Goal: Communication & Community: Answer question/provide support

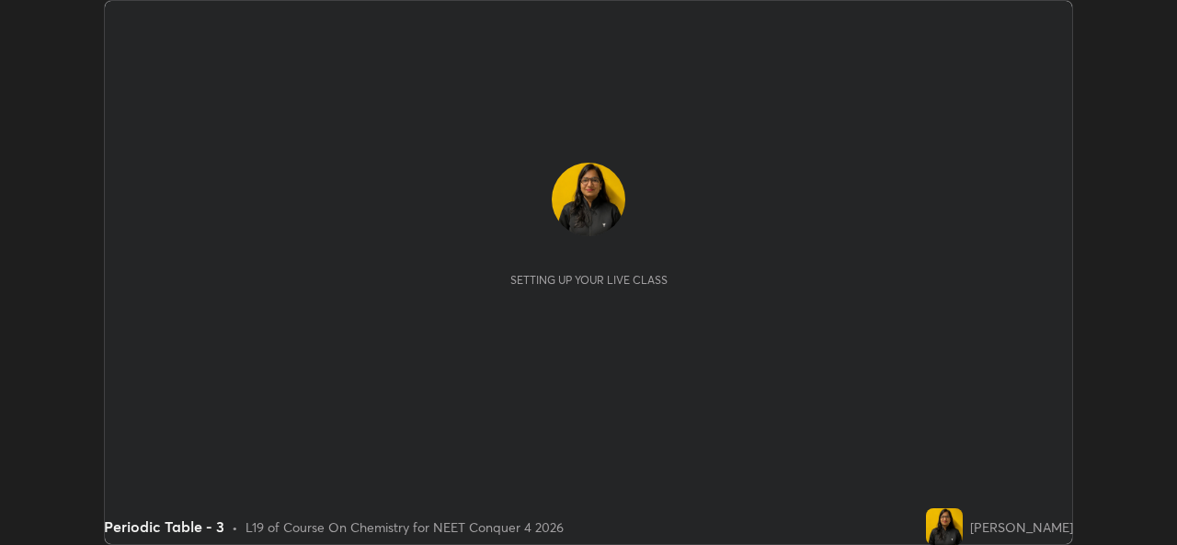
scroll to position [545, 1176]
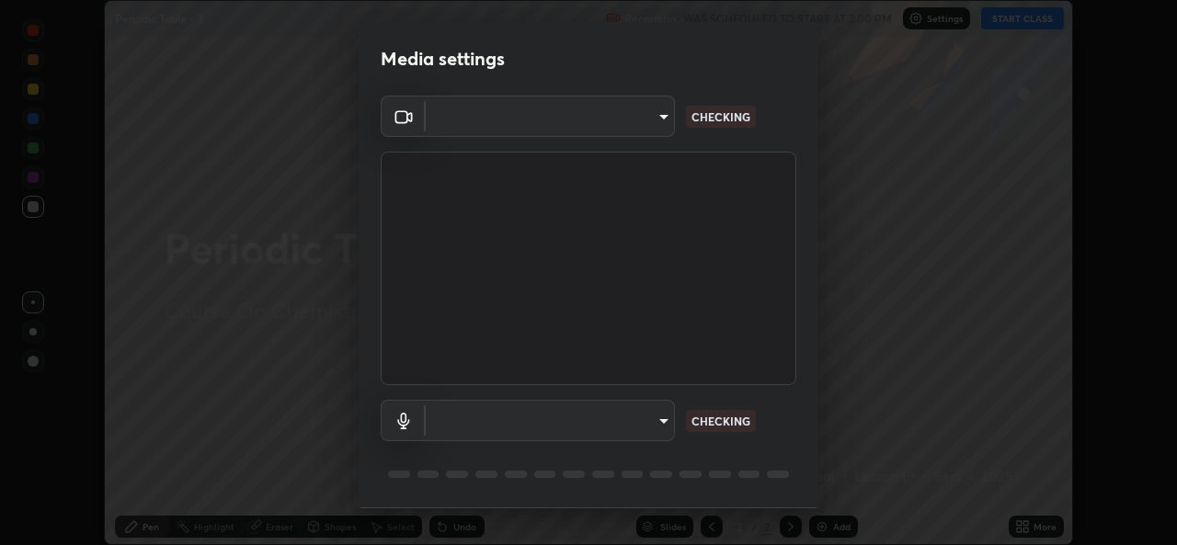
type input "a83bb134842fd6c46cae91b6313aa5efba961fee809e7364c6ef7c36ed00ea69"
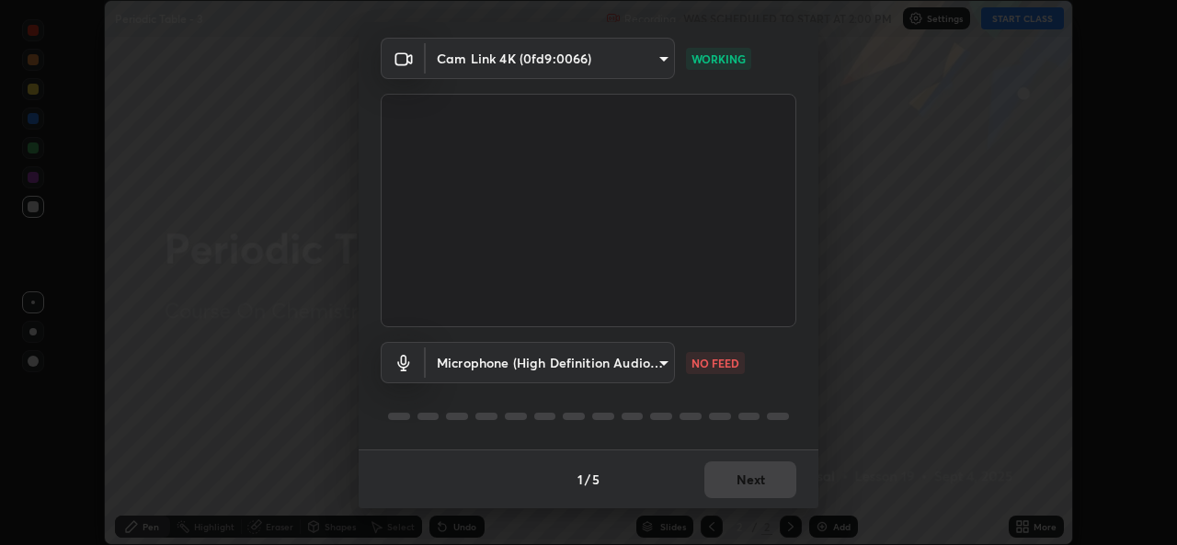
click at [662, 355] on body "Erase all Periodic Table - 3 Recording WAS SCHEDULED TO START AT 2:00 PM Settin…" at bounding box center [588, 272] width 1177 height 545
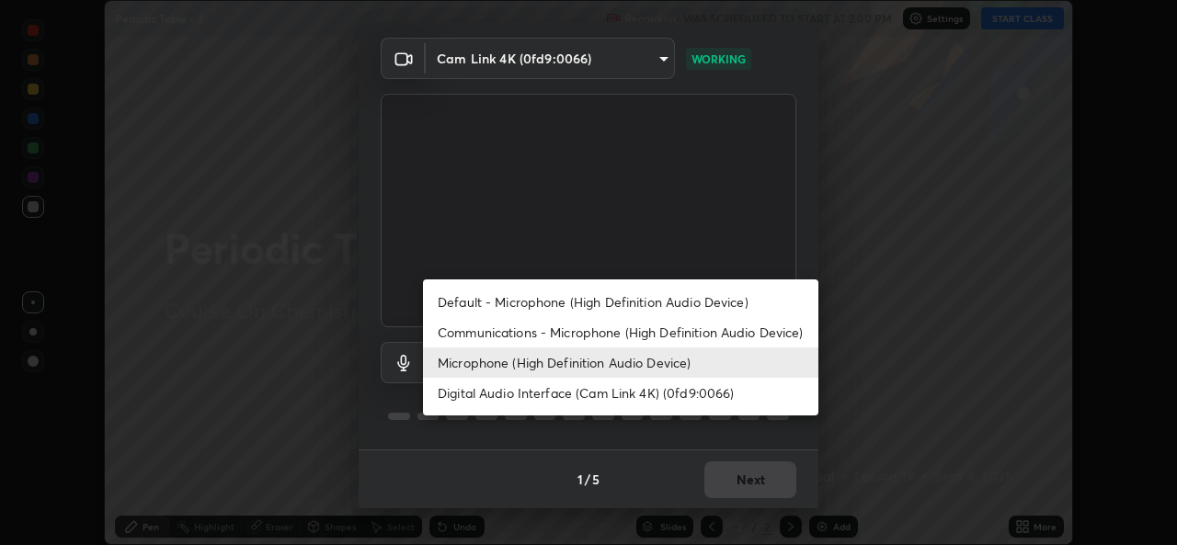
click at [631, 360] on li "Microphone (High Definition Audio Device)" at bounding box center [620, 363] width 395 height 30
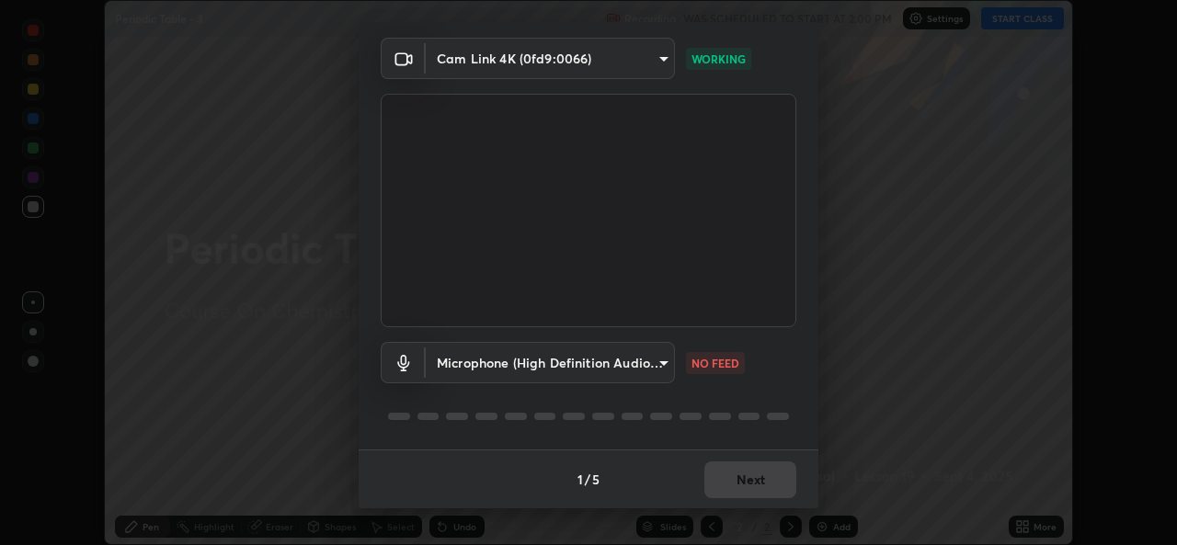
click at [670, 368] on body "Erase all Periodic Table - 3 Recording WAS SCHEDULED TO START AT 2:00 PM Settin…" at bounding box center [588, 272] width 1177 height 545
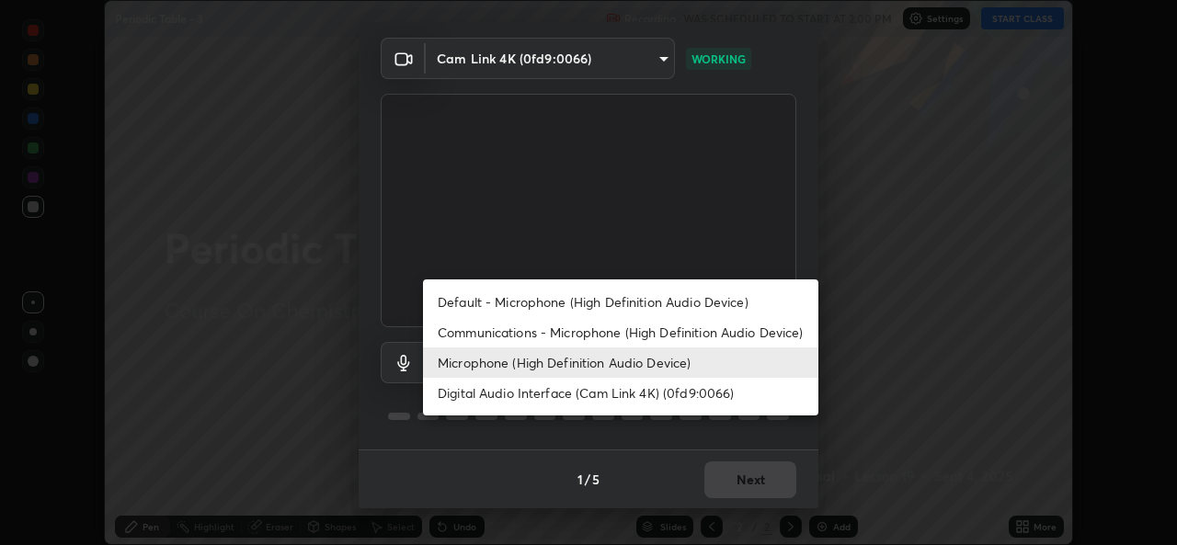
click at [673, 302] on li "Default - Microphone (High Definition Audio Device)" at bounding box center [620, 302] width 395 height 30
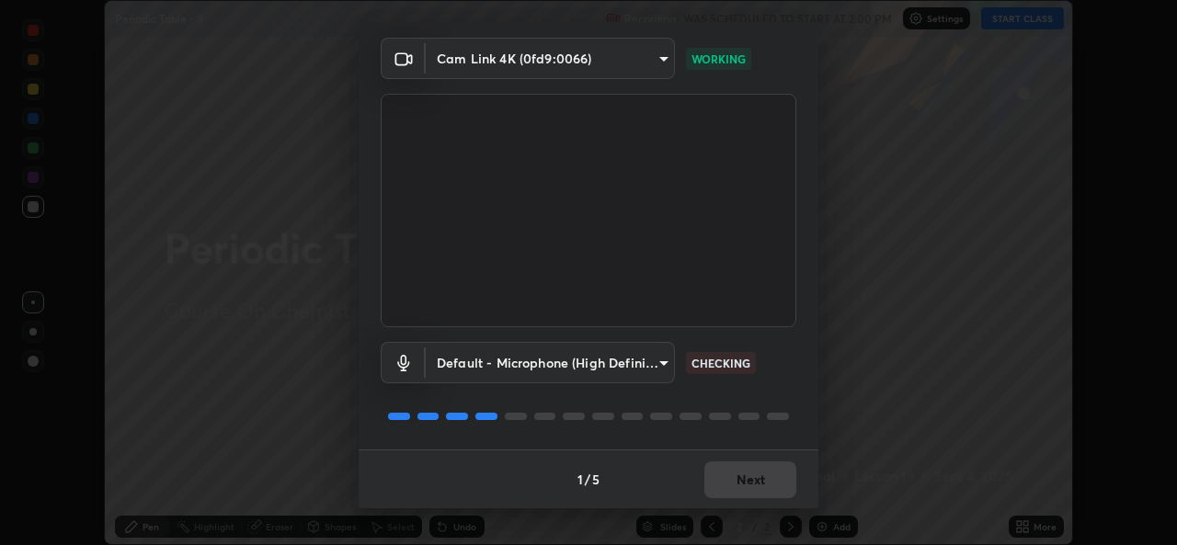
click at [656, 364] on body "Erase all Periodic Table - 3 Recording WAS SCHEDULED TO START AT 2:00 PM Settin…" at bounding box center [588, 272] width 1177 height 545
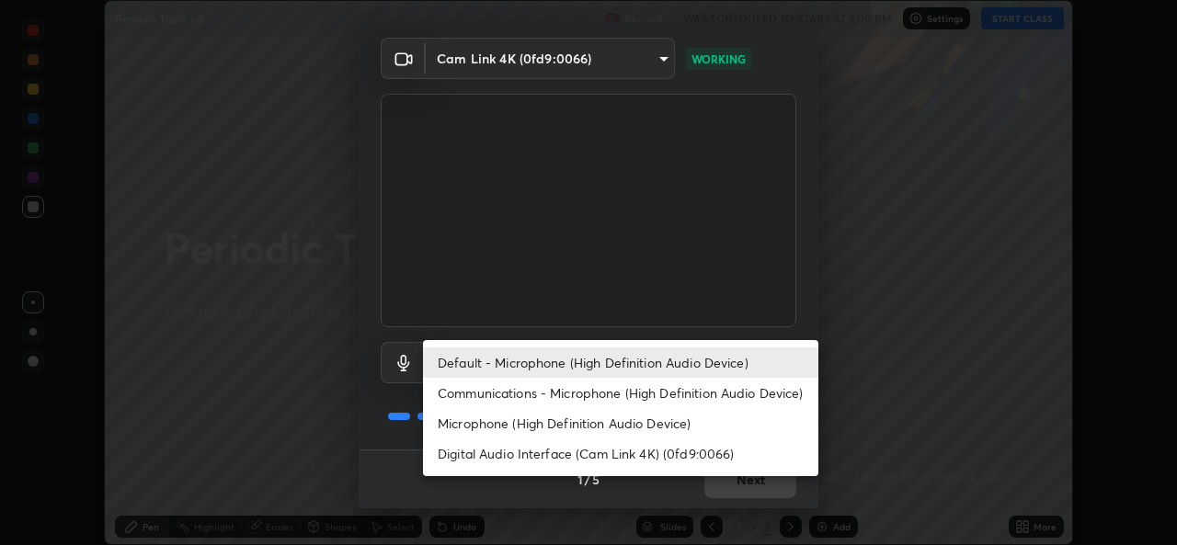
click at [622, 429] on li "Microphone (High Definition Audio Device)" at bounding box center [620, 423] width 395 height 30
type input "1096ec1564036cbcf0e9abd5aaef12808ae7e2dc0601459cd77712751889dd54"
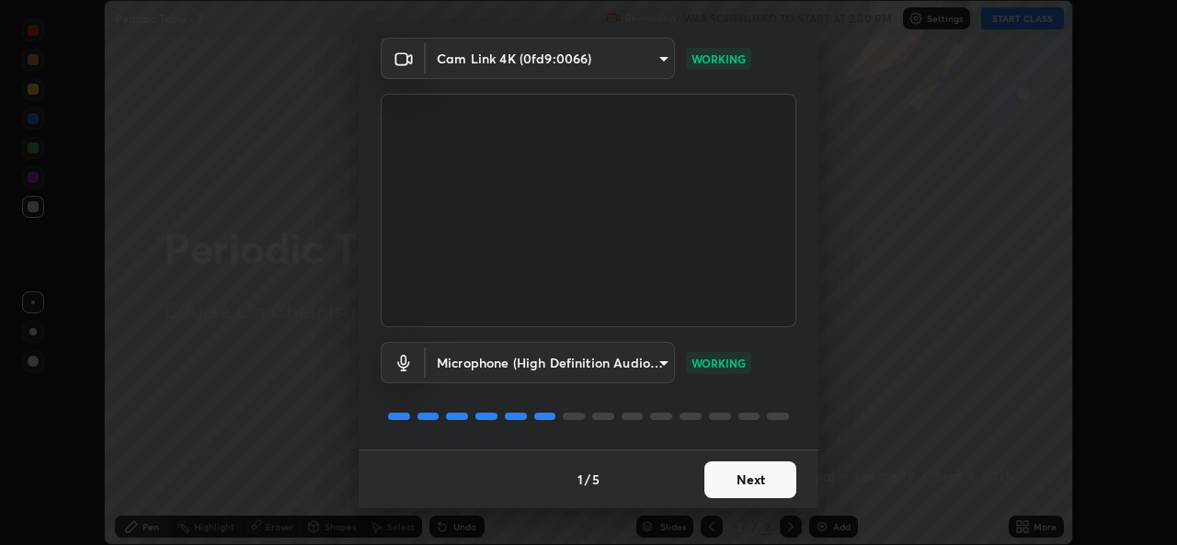
click at [754, 487] on button "Next" at bounding box center [750, 480] width 92 height 37
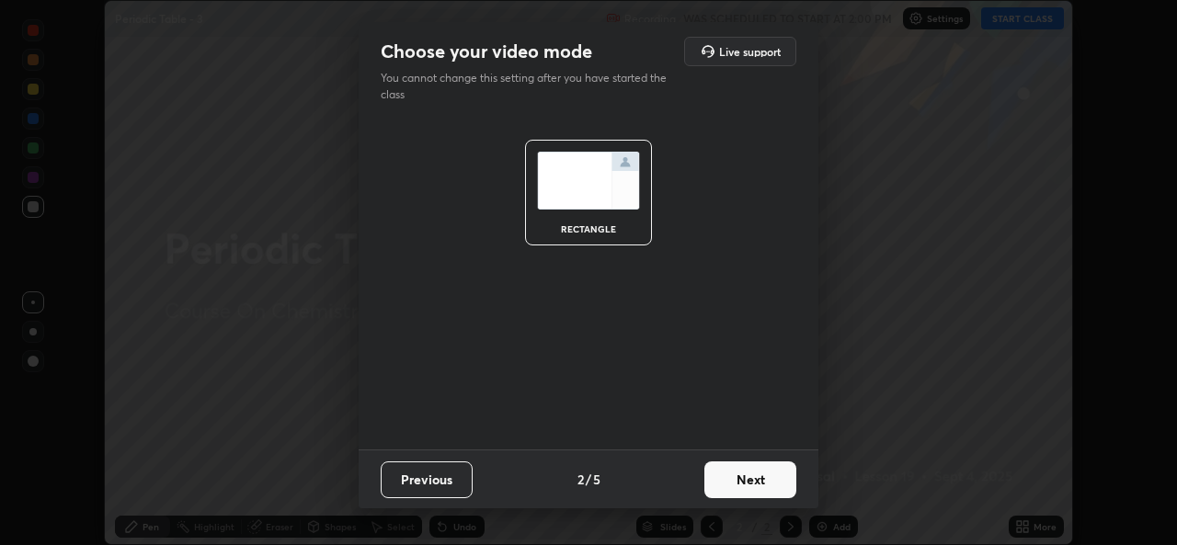
scroll to position [0, 0]
click at [755, 497] on button "Next" at bounding box center [750, 480] width 92 height 37
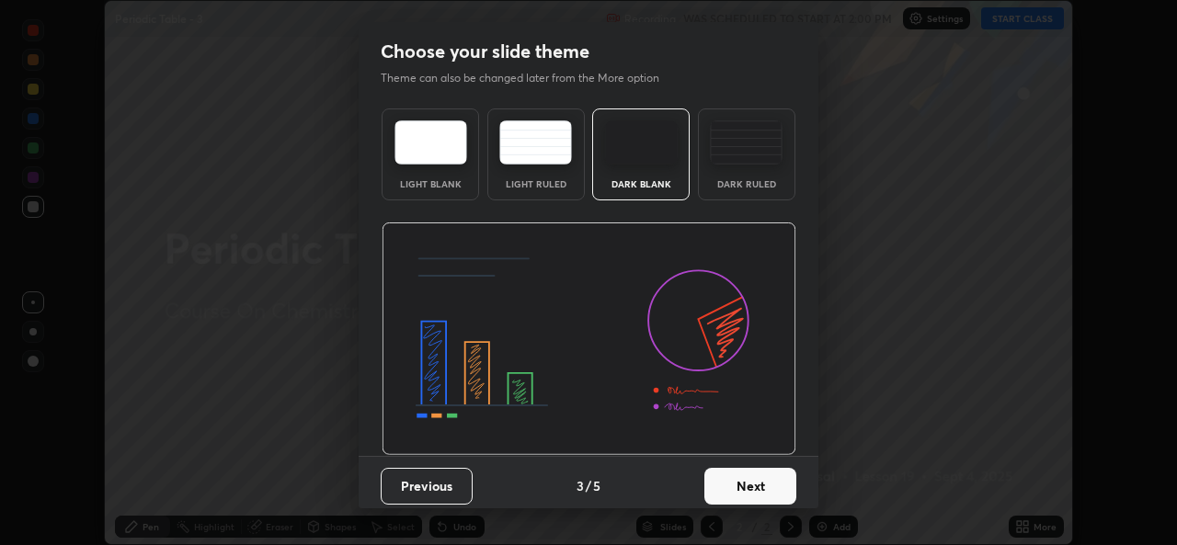
click at [755, 497] on button "Next" at bounding box center [750, 486] width 92 height 37
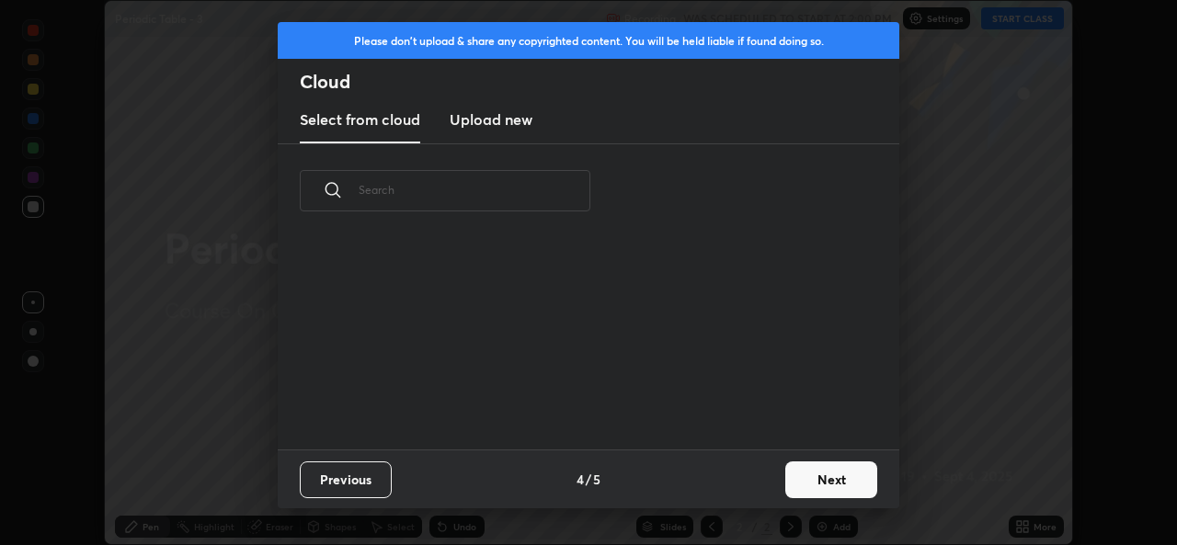
click at [757, 498] on div "Previous 4 / 5 Next" at bounding box center [589, 479] width 622 height 59
click at [830, 491] on button "Next" at bounding box center [831, 480] width 92 height 37
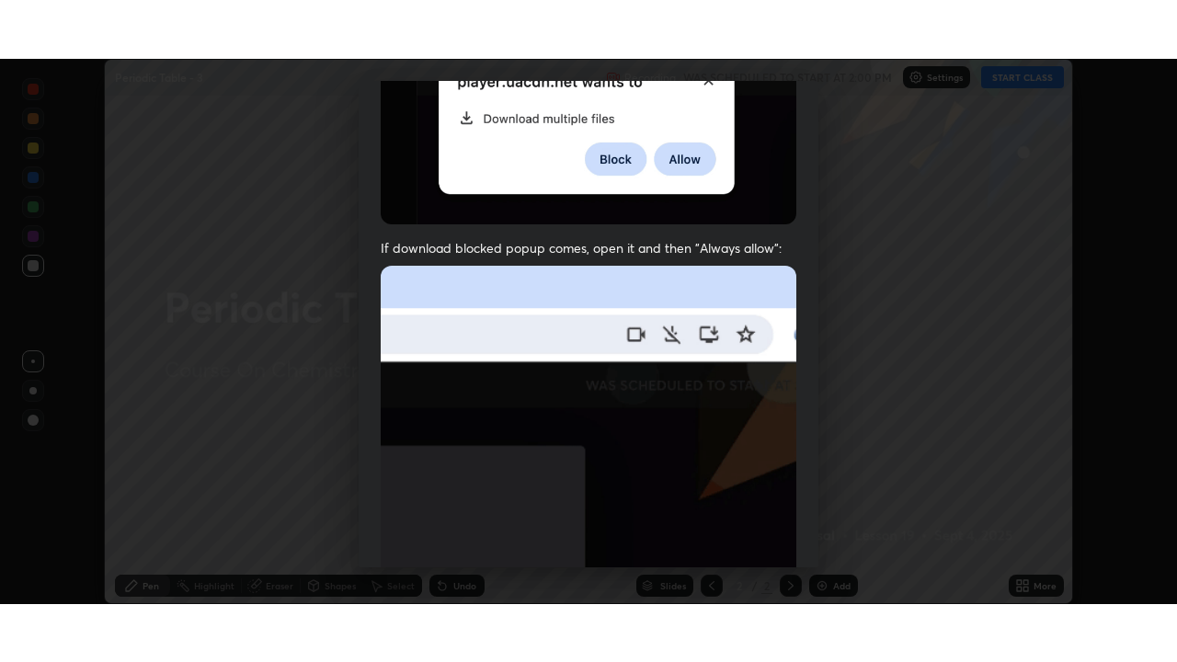
scroll to position [433, 0]
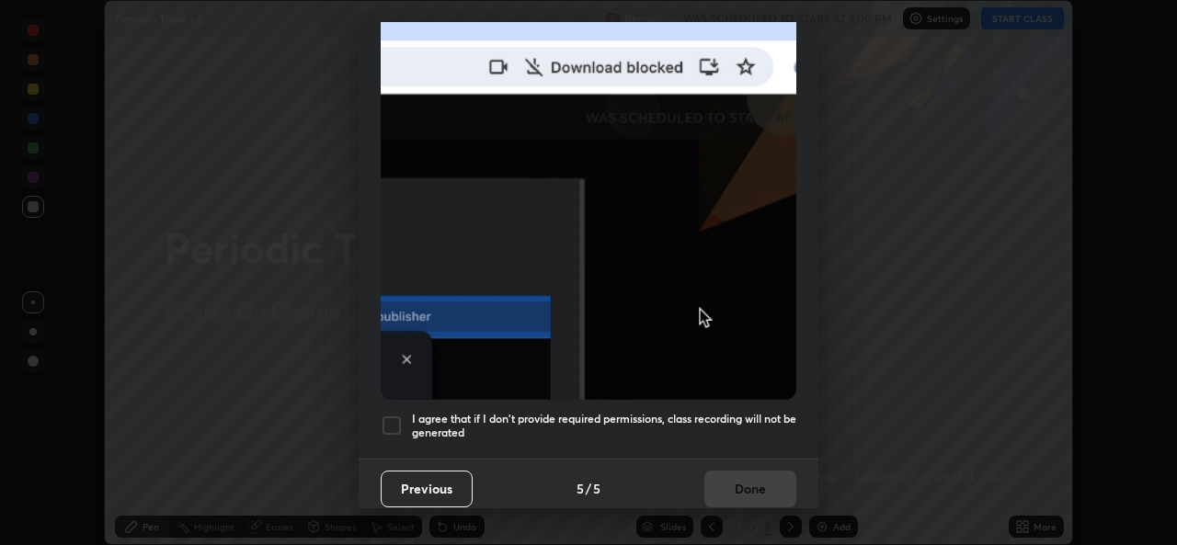
click at [395, 416] on div at bounding box center [392, 426] width 22 height 22
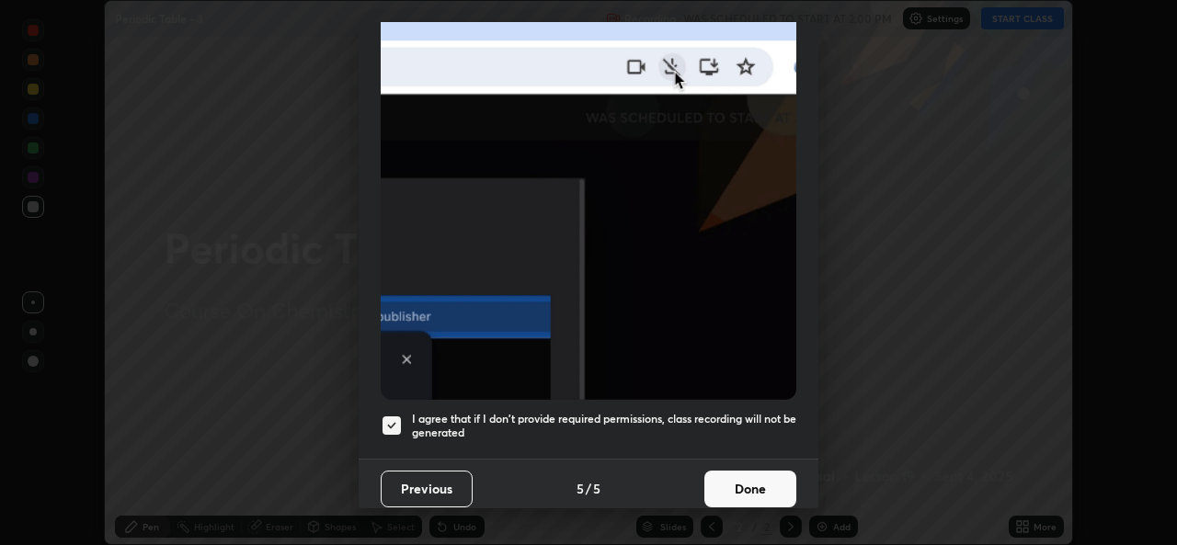
click at [748, 471] on button "Done" at bounding box center [750, 489] width 92 height 37
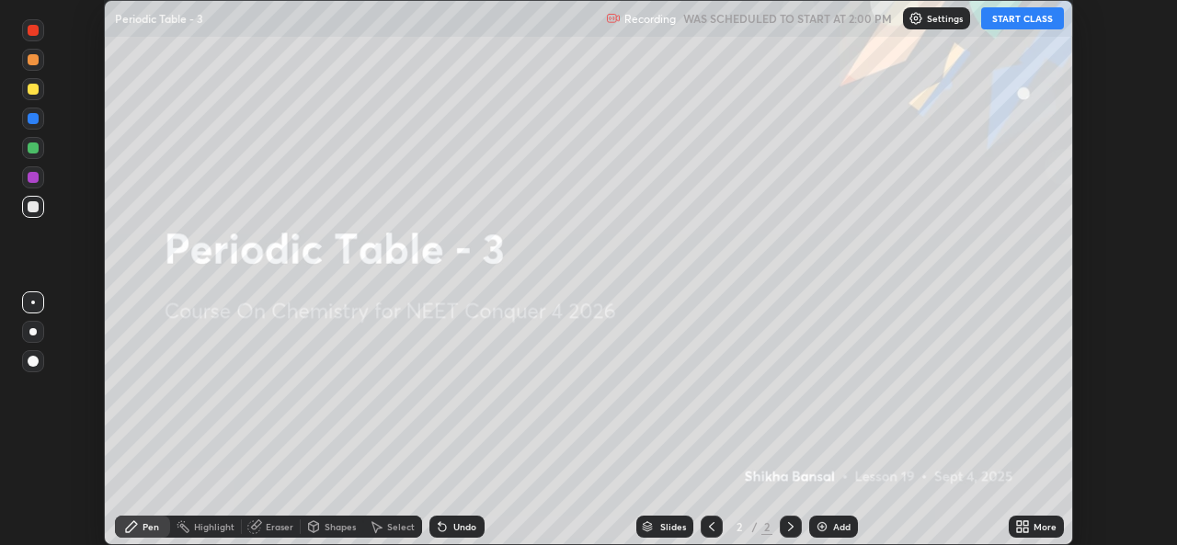
click at [1034, 524] on div "More" at bounding box center [1045, 526] width 23 height 9
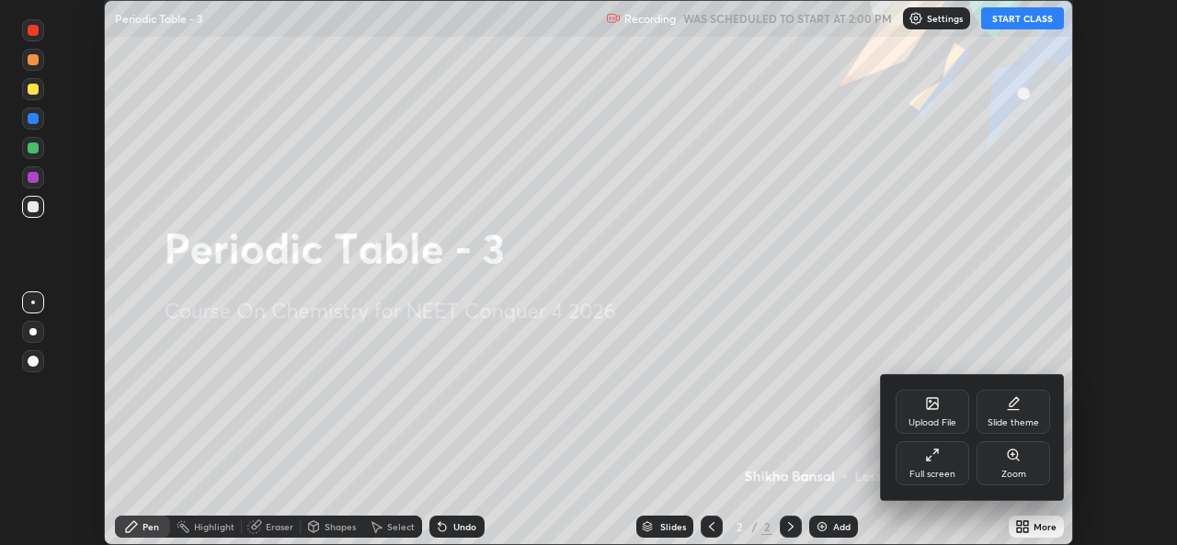
click at [910, 458] on div "Full screen" at bounding box center [933, 463] width 74 height 44
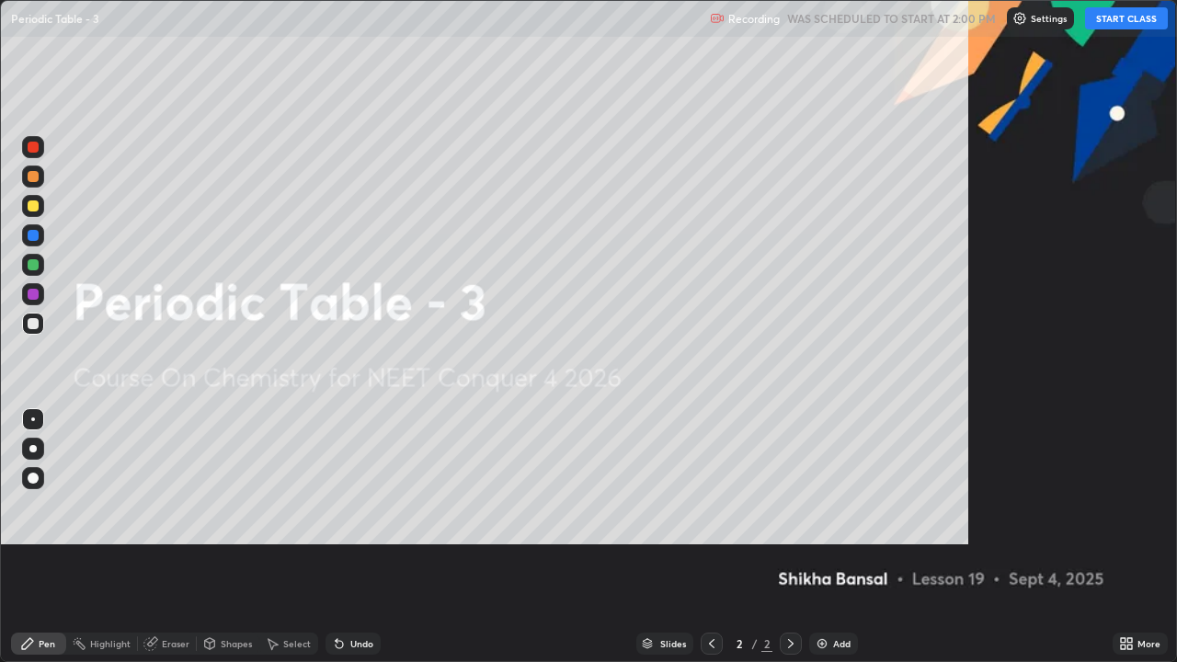
scroll to position [662, 1177]
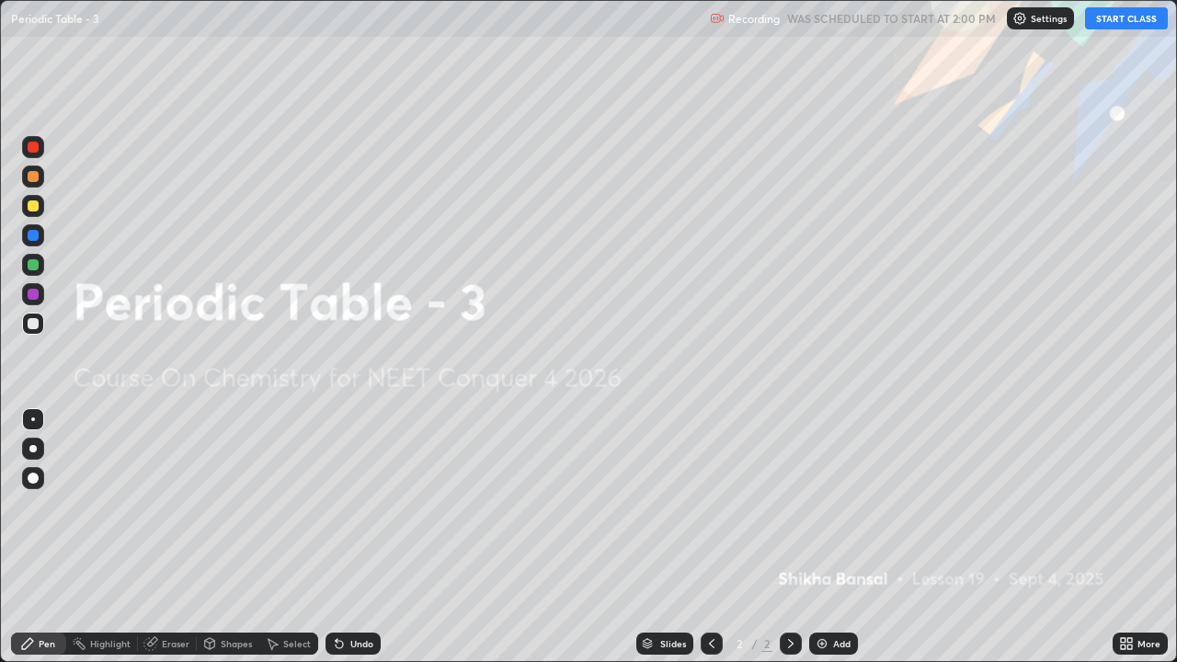
click at [38, 205] on div at bounding box center [33, 205] width 11 height 11
click at [818, 544] on img at bounding box center [822, 643] width 15 height 15
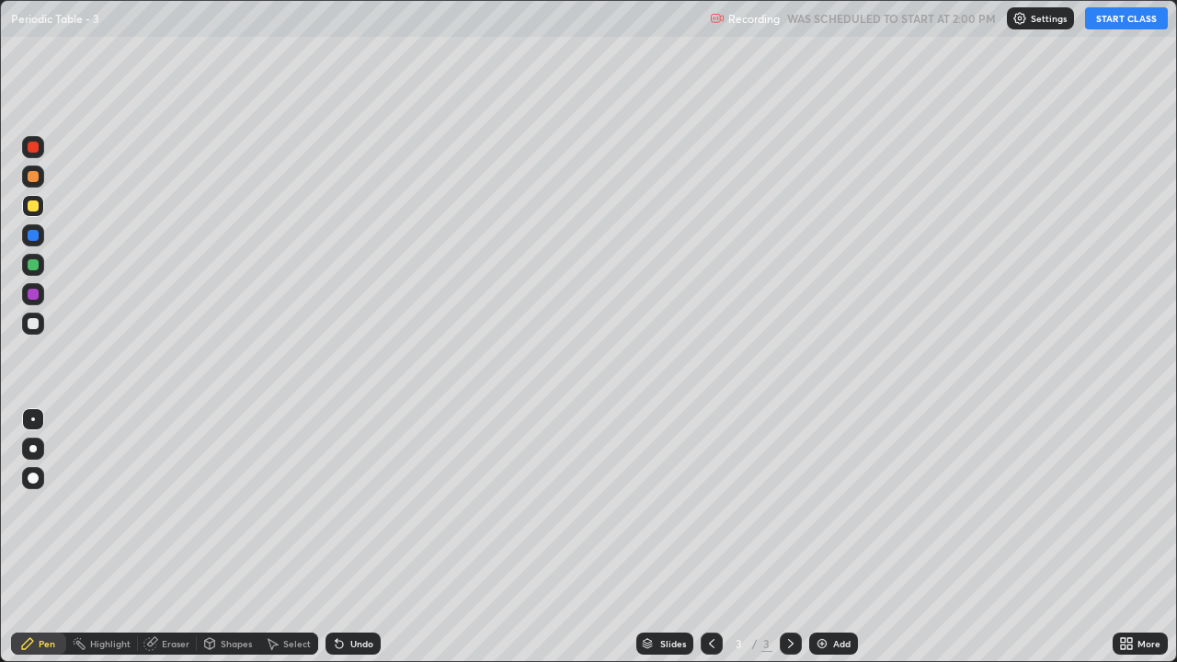
click at [1117, 23] on button "START CLASS" at bounding box center [1126, 18] width 83 height 22
click at [33, 333] on div at bounding box center [33, 324] width 22 height 22
click at [30, 207] on div at bounding box center [33, 205] width 11 height 11
click at [35, 331] on div at bounding box center [33, 324] width 22 height 22
click at [37, 269] on div at bounding box center [33, 264] width 11 height 11
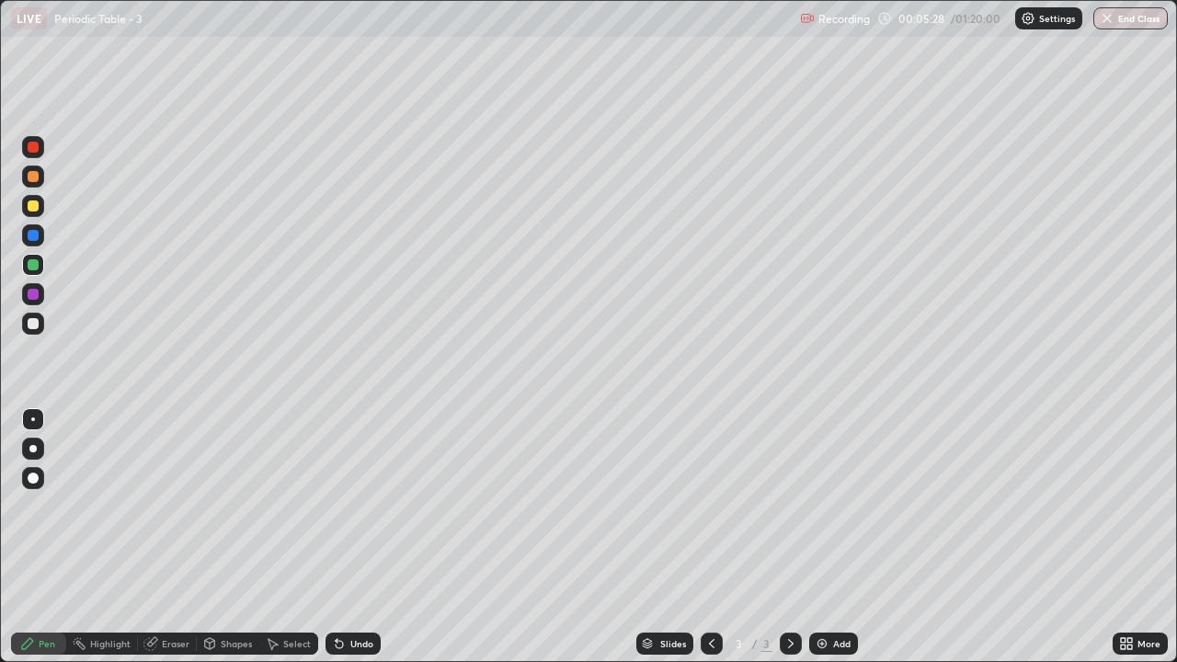
click at [37, 327] on div at bounding box center [33, 323] width 11 height 11
click at [833, 544] on div "Add" at bounding box center [841, 643] width 17 height 9
click at [40, 207] on div at bounding box center [33, 206] width 22 height 22
click at [40, 329] on div at bounding box center [33, 324] width 22 height 22
click at [37, 269] on div at bounding box center [33, 264] width 11 height 11
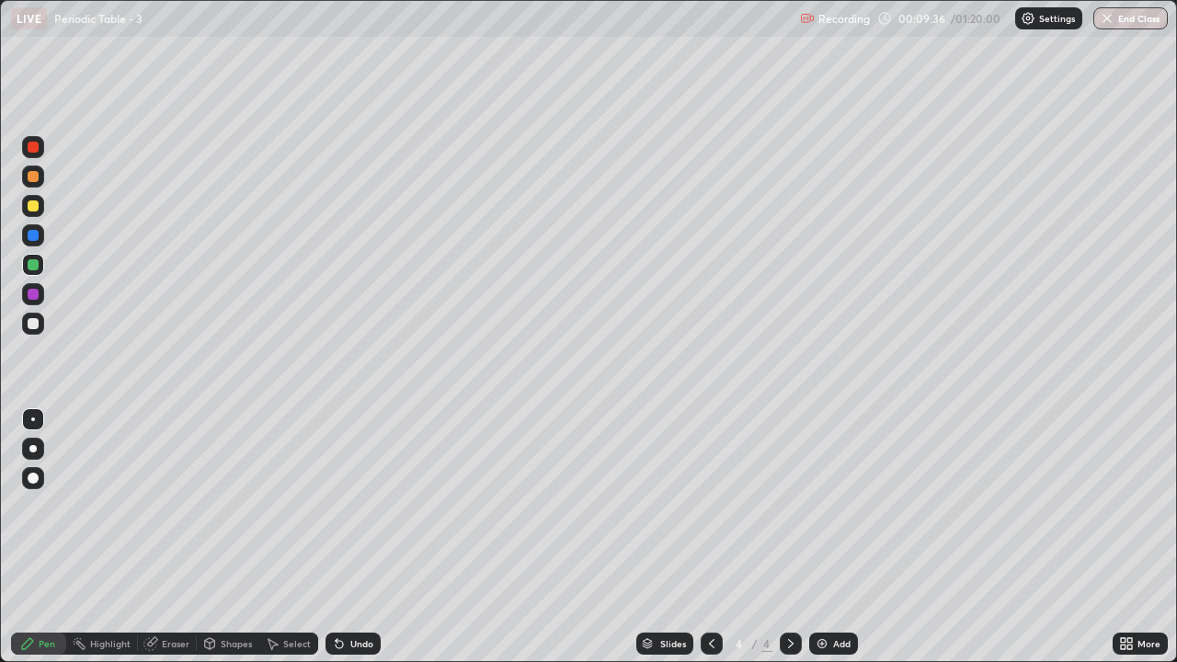
click at [38, 324] on div at bounding box center [33, 323] width 11 height 11
click at [30, 207] on div at bounding box center [33, 205] width 11 height 11
click at [835, 544] on div "Add" at bounding box center [841, 643] width 17 height 9
click at [41, 324] on div at bounding box center [33, 324] width 22 height 22
click at [37, 215] on div at bounding box center [33, 206] width 22 height 22
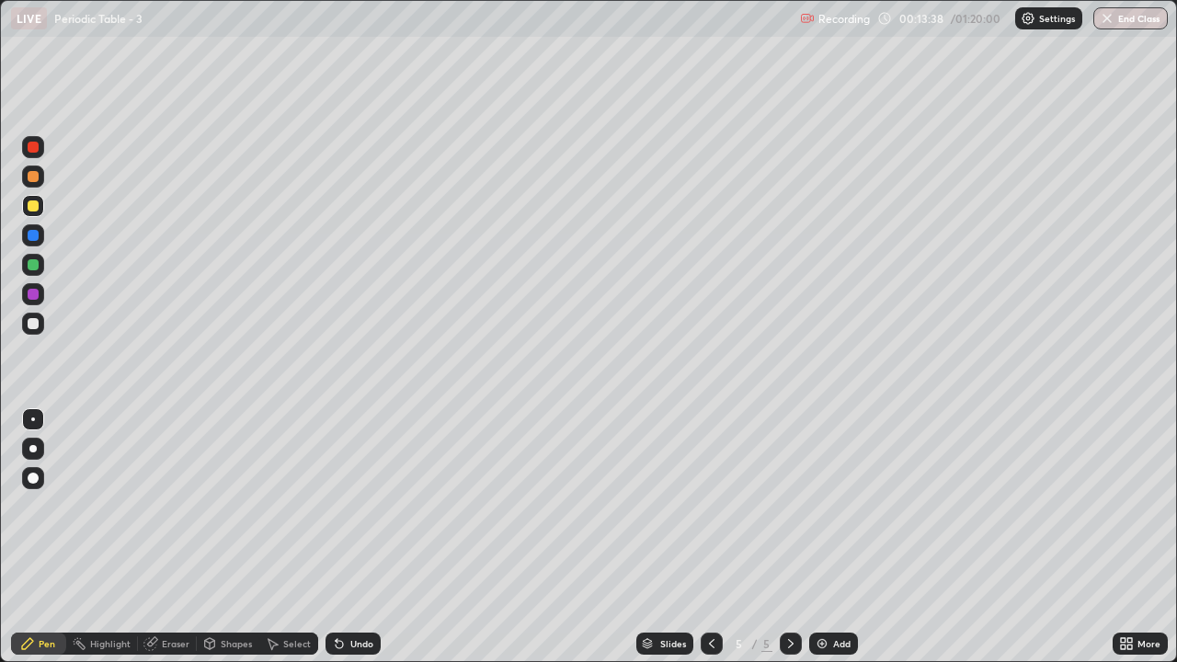
click at [347, 544] on div "Undo" at bounding box center [353, 644] width 55 height 22
click at [822, 544] on img at bounding box center [822, 643] width 15 height 15
click at [39, 333] on div at bounding box center [33, 324] width 22 height 22
click at [39, 271] on div at bounding box center [33, 265] width 22 height 22
click at [36, 208] on div at bounding box center [33, 205] width 11 height 11
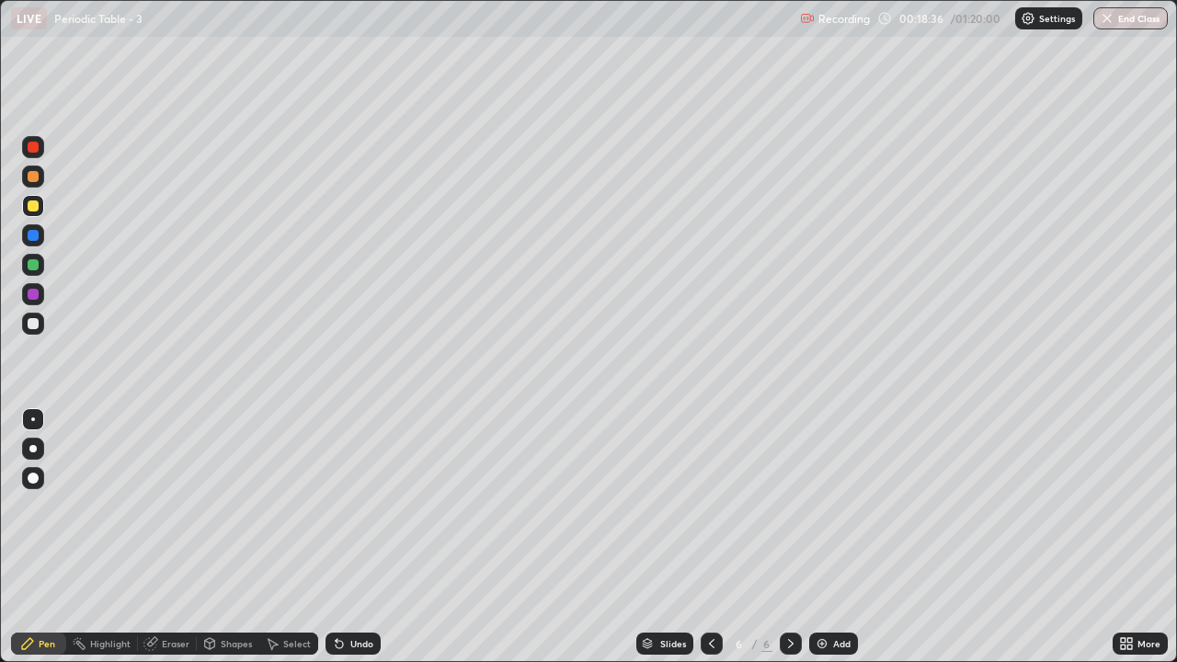
click at [34, 324] on div at bounding box center [33, 323] width 11 height 11
click at [38, 209] on div at bounding box center [33, 205] width 11 height 11
click at [42, 328] on div at bounding box center [33, 324] width 22 height 22
click at [361, 544] on div "Undo" at bounding box center [353, 644] width 55 height 22
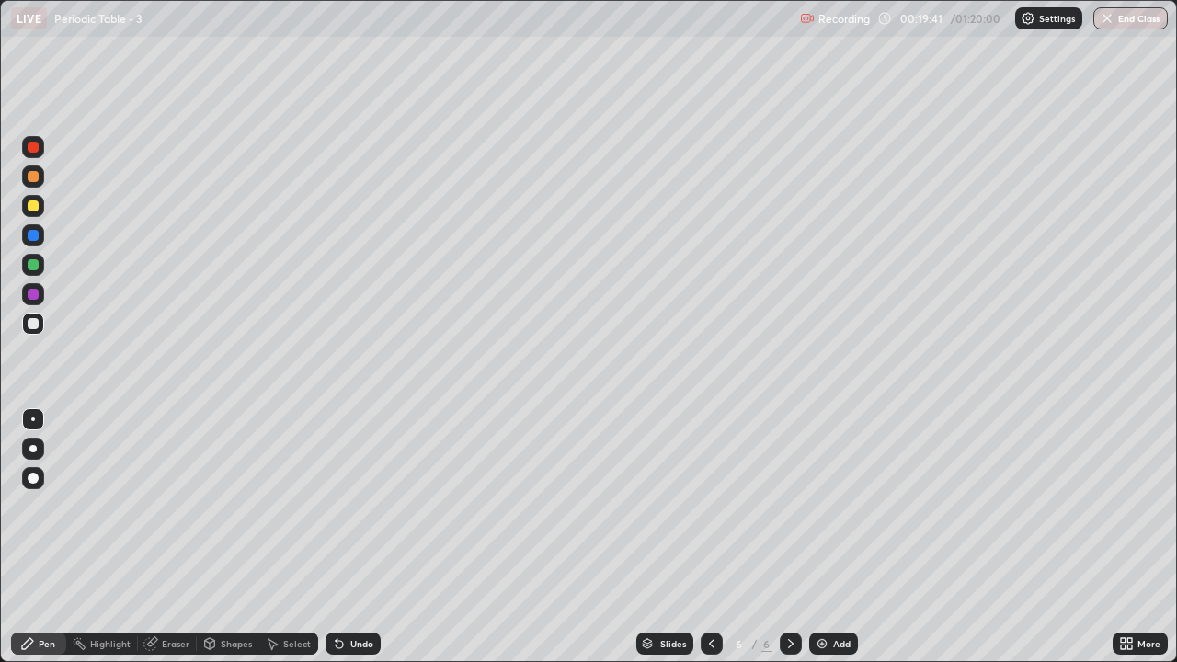
click at [34, 177] on div at bounding box center [33, 176] width 11 height 11
click at [43, 333] on div at bounding box center [33, 323] width 22 height 29
click at [834, 544] on div "Add" at bounding box center [833, 644] width 49 height 22
click at [34, 206] on div at bounding box center [33, 205] width 11 height 11
click at [43, 332] on div at bounding box center [33, 323] width 22 height 29
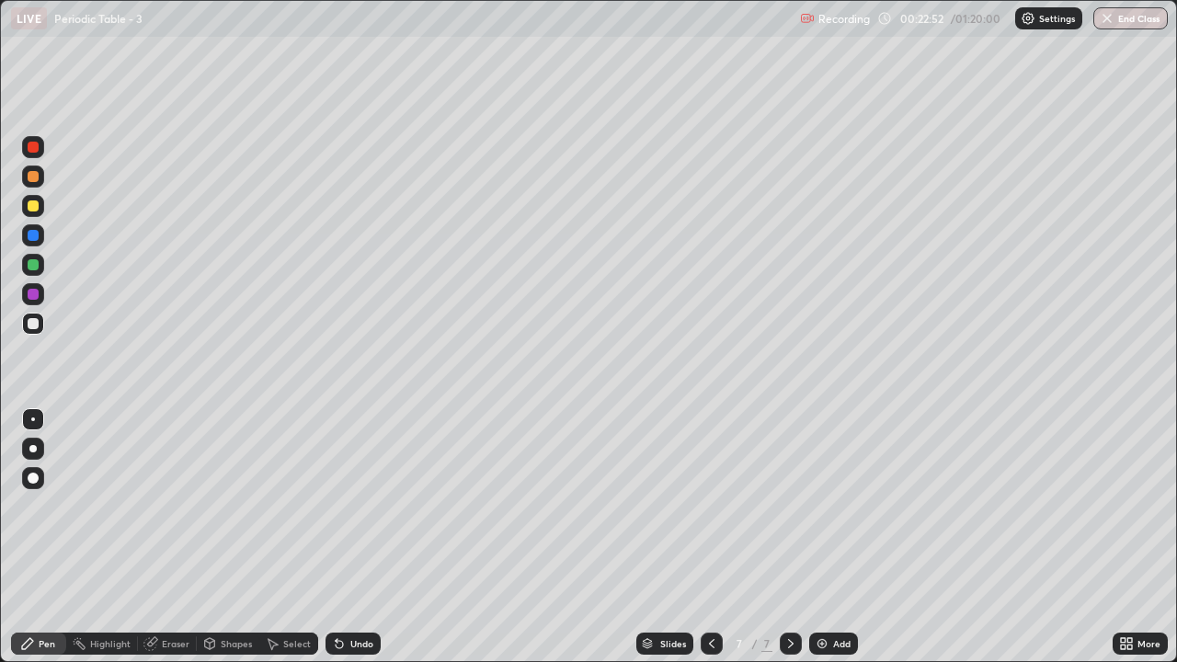
click at [710, 544] on icon at bounding box center [711, 643] width 15 height 15
click at [791, 544] on icon at bounding box center [791, 643] width 15 height 15
click at [30, 326] on div at bounding box center [33, 323] width 11 height 11
click at [29, 267] on div at bounding box center [33, 264] width 11 height 11
click at [39, 214] on div at bounding box center [33, 206] width 22 height 22
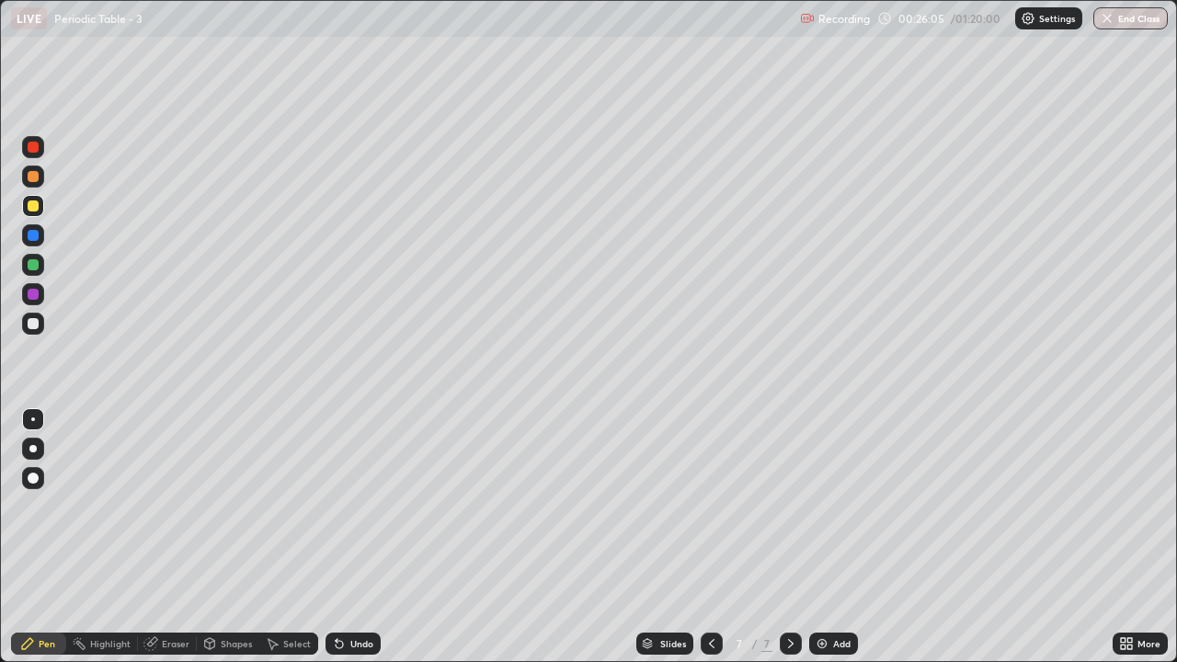
click at [30, 331] on div at bounding box center [33, 324] width 22 height 22
click at [38, 265] on div at bounding box center [33, 264] width 11 height 11
click at [40, 330] on div at bounding box center [33, 324] width 22 height 22
click at [825, 544] on div "Add" at bounding box center [833, 644] width 49 height 22
click at [37, 211] on div at bounding box center [33, 206] width 22 height 22
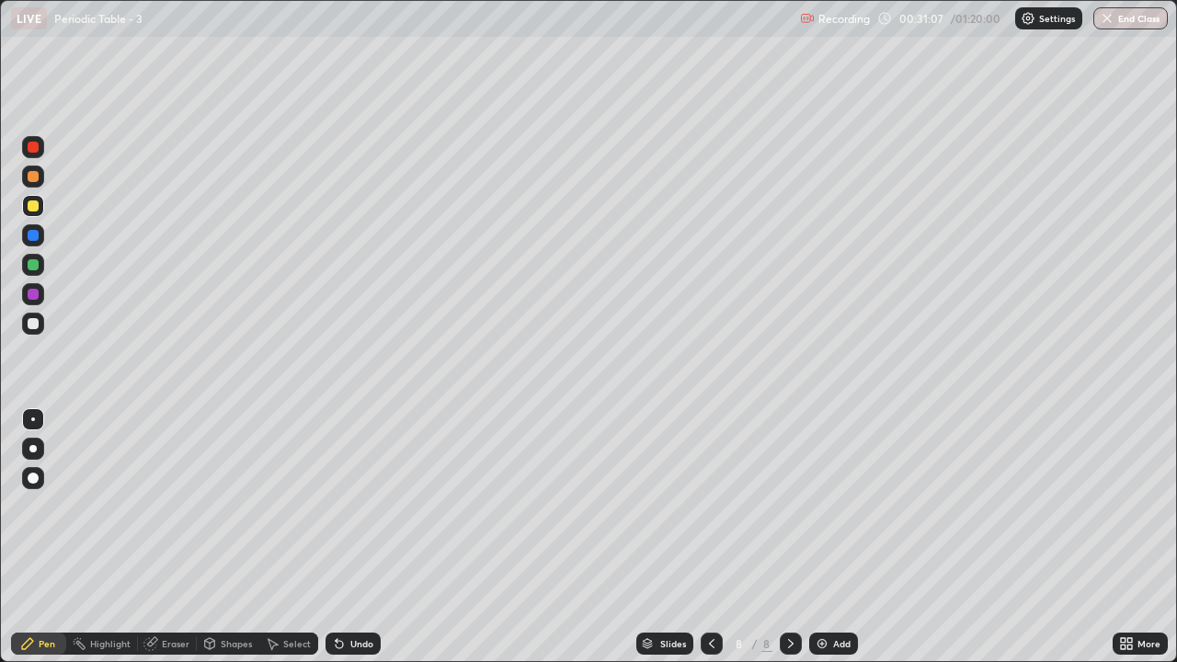
click at [40, 327] on div at bounding box center [33, 324] width 22 height 22
click at [707, 544] on icon at bounding box center [711, 643] width 15 height 15
click at [789, 544] on icon at bounding box center [791, 643] width 15 height 15
click at [33, 266] on div at bounding box center [33, 264] width 11 height 11
click at [33, 325] on div at bounding box center [33, 323] width 11 height 11
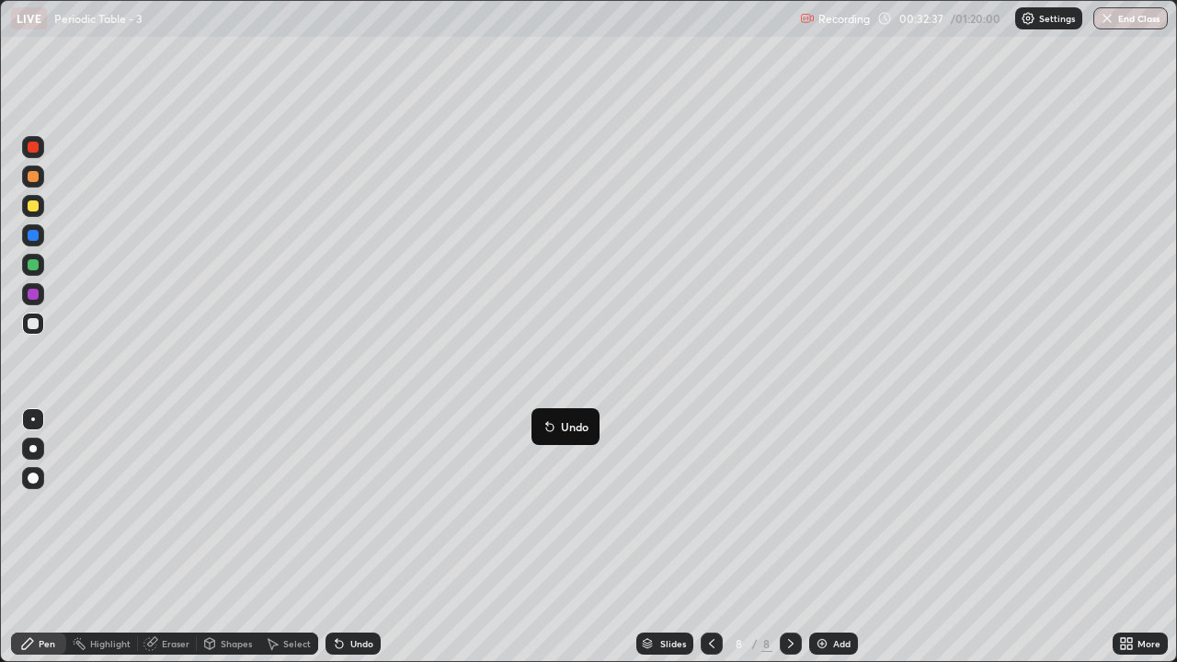
click at [41, 173] on div at bounding box center [33, 177] width 22 height 22
click at [819, 544] on img at bounding box center [822, 643] width 15 height 15
click at [34, 206] on div at bounding box center [33, 205] width 11 height 11
click at [38, 330] on div at bounding box center [33, 324] width 22 height 22
click at [31, 269] on div at bounding box center [33, 264] width 11 height 11
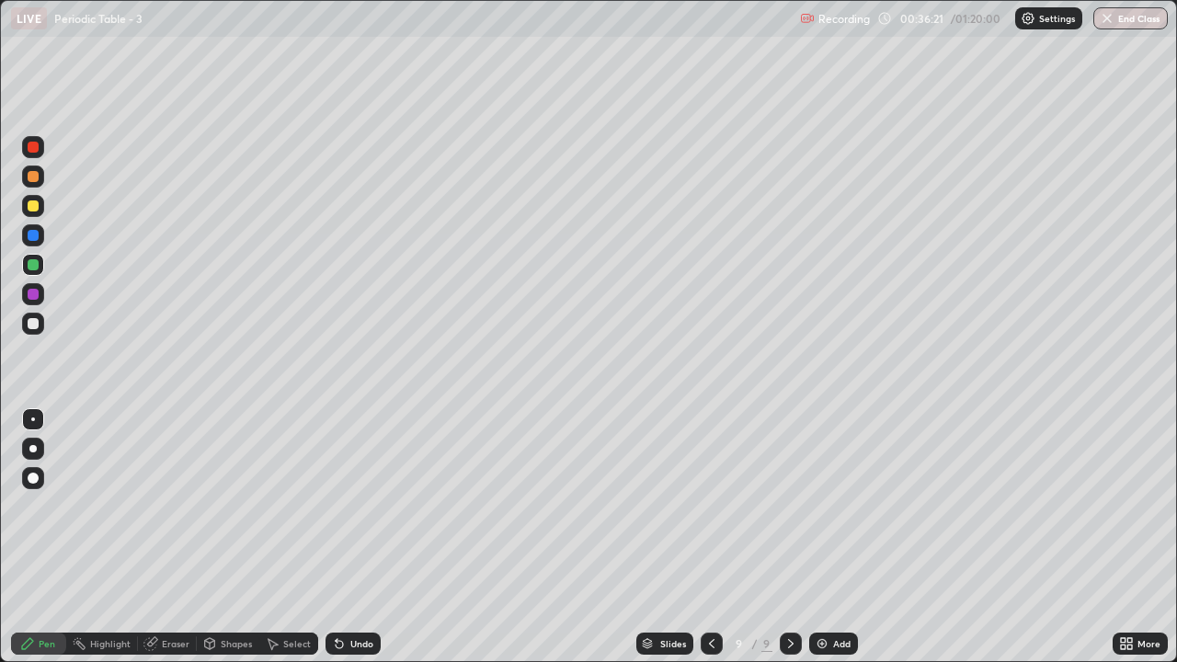
click at [366, 544] on div "Undo" at bounding box center [353, 644] width 55 height 22
click at [37, 206] on div at bounding box center [33, 205] width 11 height 11
click at [40, 326] on div at bounding box center [33, 324] width 22 height 22
click at [355, 544] on div "Undo" at bounding box center [353, 644] width 55 height 22
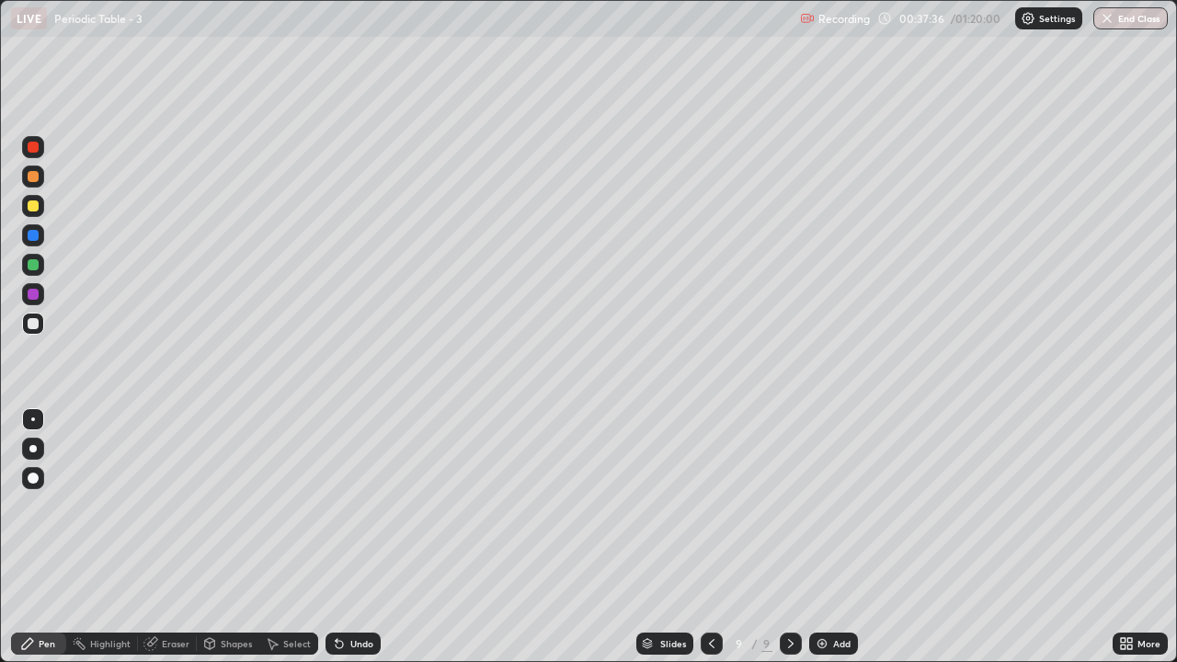
click at [358, 544] on div "Undo" at bounding box center [353, 644] width 55 height 22
click at [350, 544] on div "Undo" at bounding box center [361, 643] width 23 height 9
click at [354, 544] on div "Undo" at bounding box center [361, 643] width 23 height 9
click at [351, 544] on div "Undo" at bounding box center [361, 643] width 23 height 9
click at [35, 209] on div at bounding box center [33, 205] width 11 height 11
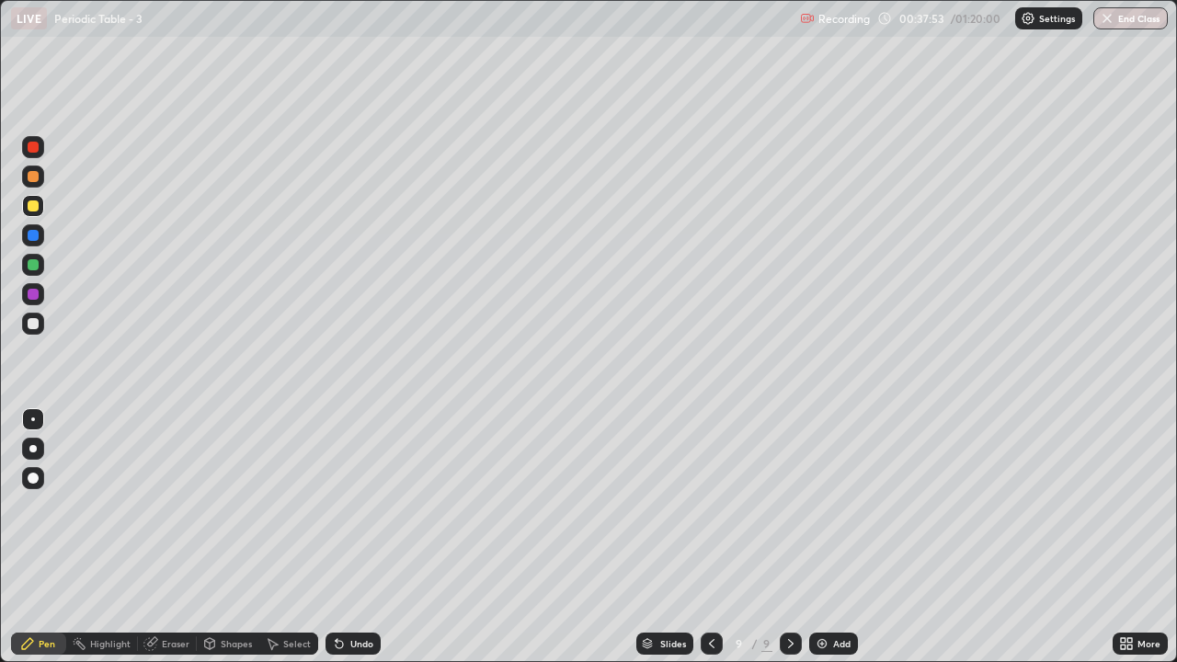
click at [359, 544] on div "Undo" at bounding box center [353, 644] width 55 height 22
click at [356, 544] on div "Undo" at bounding box center [353, 644] width 55 height 22
click at [40, 270] on div at bounding box center [33, 265] width 22 height 22
click at [839, 544] on div "Add" at bounding box center [841, 643] width 17 height 9
click at [33, 207] on div at bounding box center [33, 205] width 11 height 11
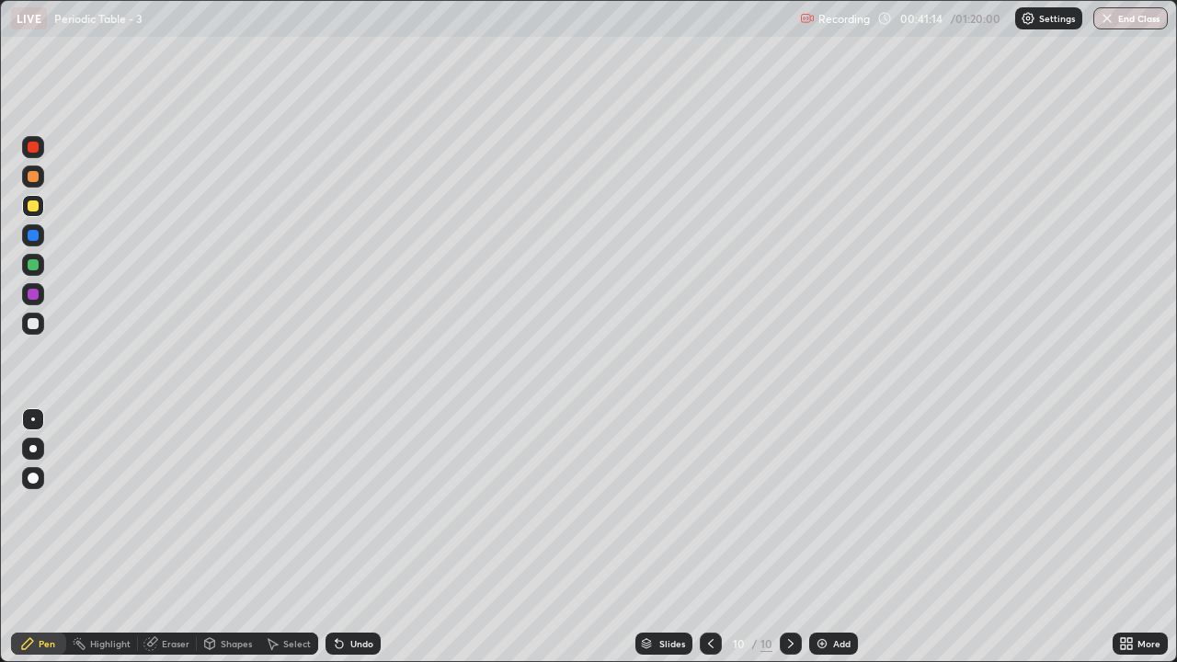
click at [40, 328] on div at bounding box center [33, 324] width 22 height 22
click at [164, 544] on div "Eraser" at bounding box center [176, 643] width 28 height 9
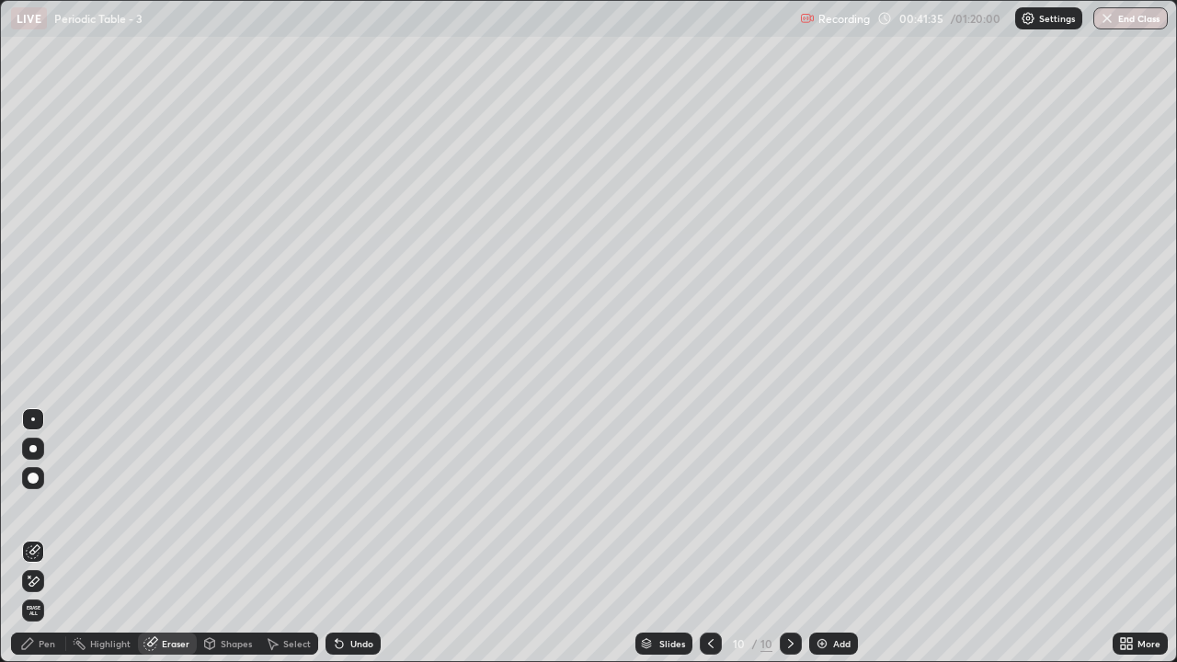
click at [43, 544] on div "Pen" at bounding box center [47, 643] width 17 height 9
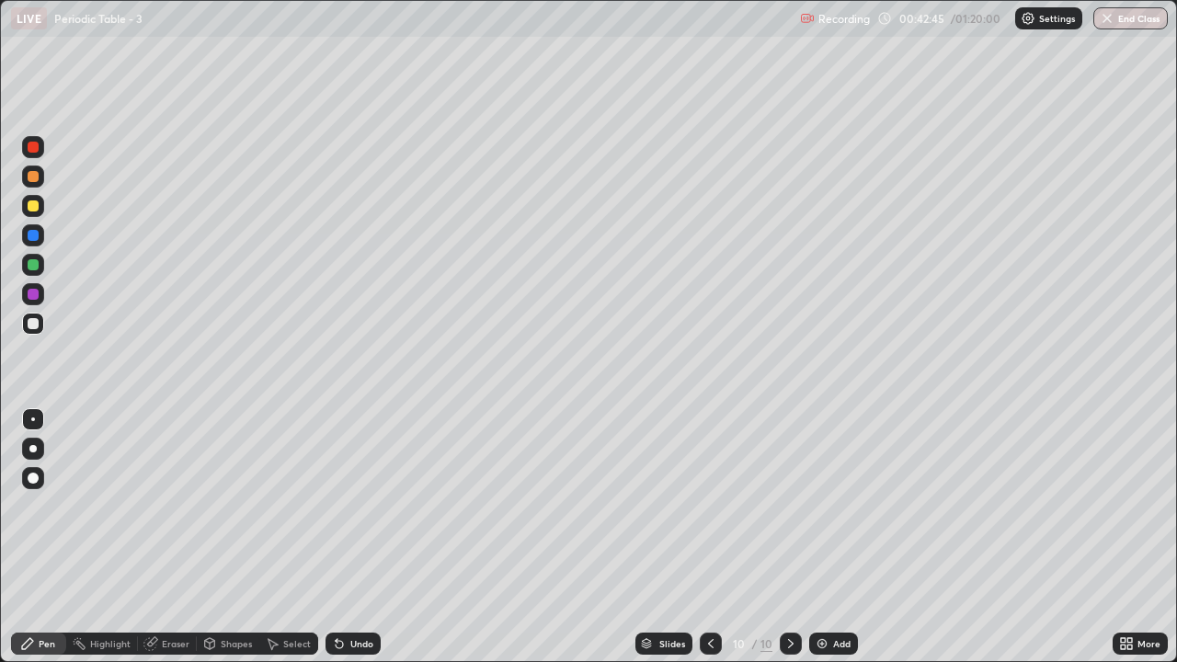
click at [34, 206] on div at bounding box center [33, 205] width 11 height 11
click at [40, 326] on div at bounding box center [33, 324] width 22 height 22
click at [370, 544] on div "Undo" at bounding box center [361, 643] width 23 height 9
click at [820, 544] on img at bounding box center [822, 643] width 15 height 15
click at [43, 207] on div at bounding box center [33, 206] width 22 height 22
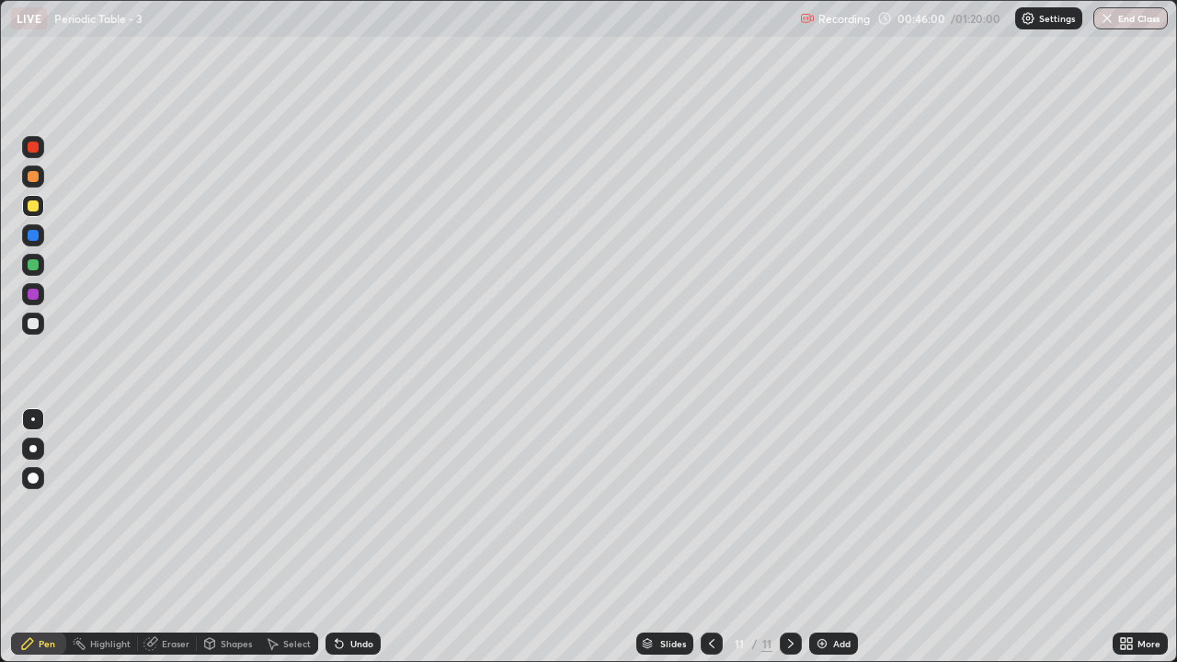
click at [40, 325] on div at bounding box center [33, 324] width 22 height 22
click at [33, 209] on div at bounding box center [33, 205] width 11 height 11
click at [364, 544] on div "Undo" at bounding box center [361, 643] width 23 height 9
click at [33, 207] on div at bounding box center [33, 205] width 11 height 11
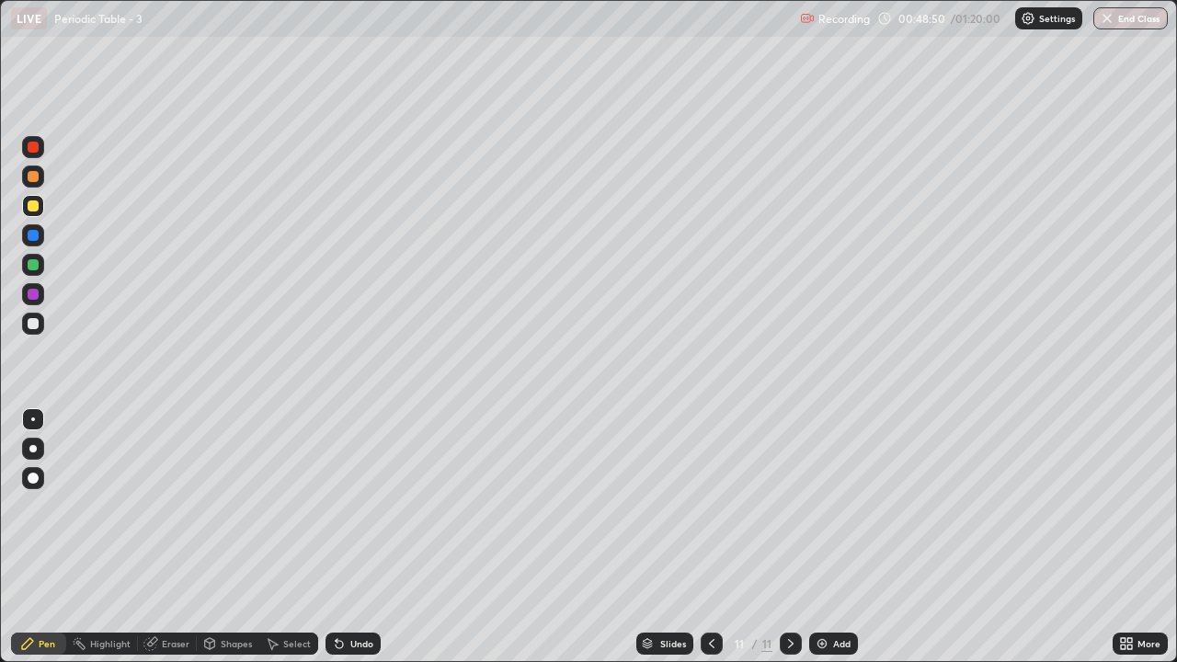
click at [823, 544] on img at bounding box center [822, 643] width 15 height 15
click at [31, 207] on div at bounding box center [33, 205] width 11 height 11
click at [162, 544] on div "Eraser" at bounding box center [176, 643] width 28 height 9
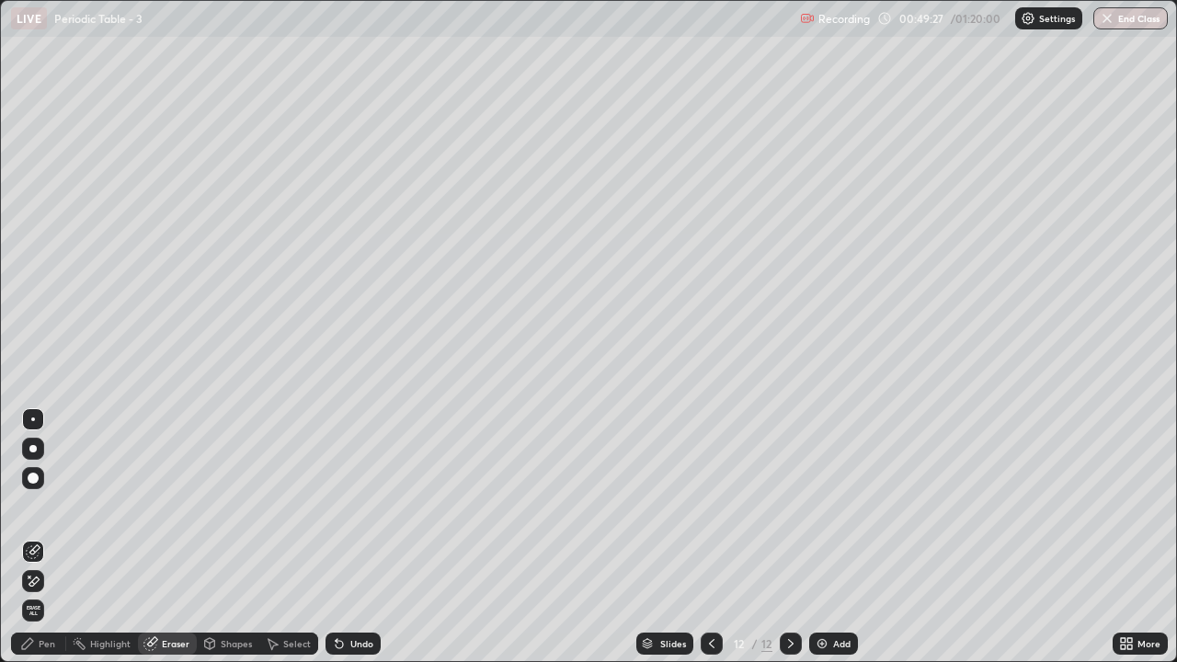
click at [39, 544] on div "Pen" at bounding box center [47, 643] width 17 height 9
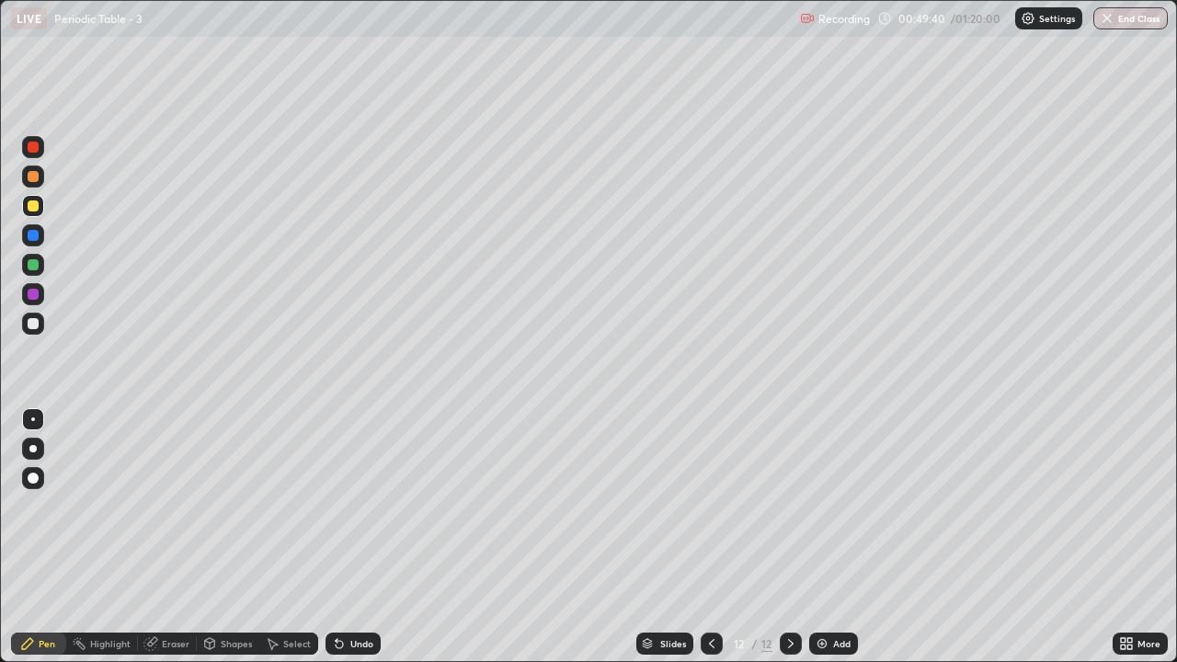
click at [35, 333] on div at bounding box center [33, 324] width 22 height 22
click at [363, 544] on div "Undo" at bounding box center [361, 643] width 23 height 9
click at [360, 544] on div "Undo" at bounding box center [361, 643] width 23 height 9
click at [38, 206] on div at bounding box center [33, 205] width 11 height 11
click at [40, 324] on div at bounding box center [33, 324] width 22 height 22
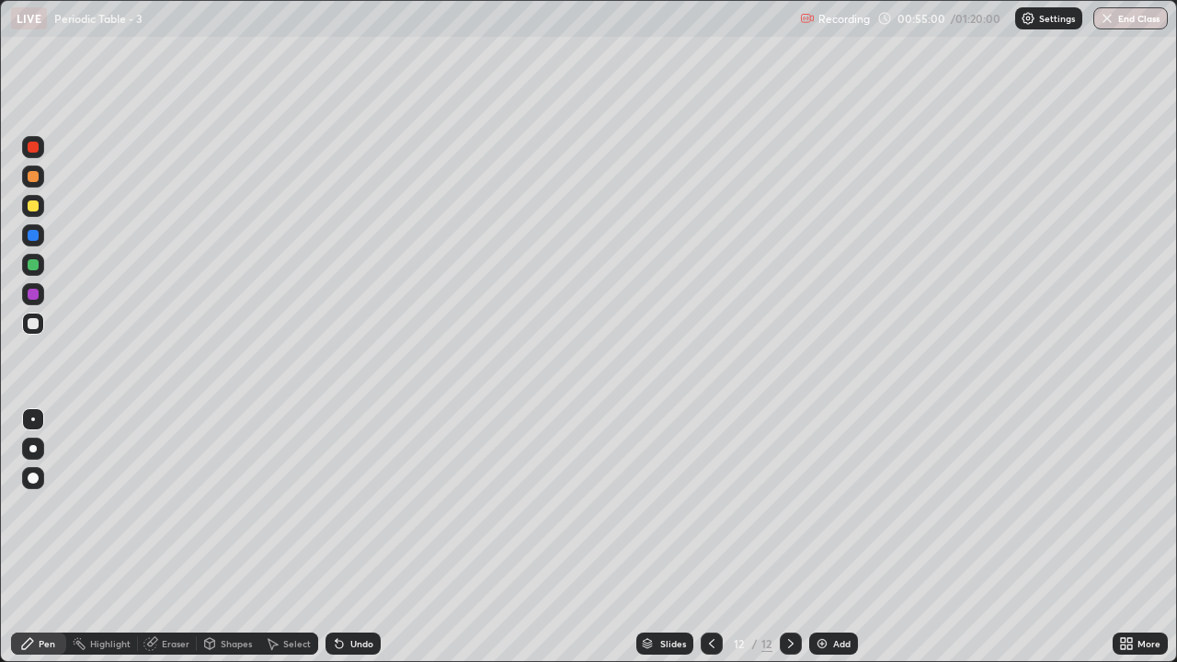
click at [836, 544] on div "Add" at bounding box center [841, 643] width 17 height 9
click at [40, 210] on div at bounding box center [33, 206] width 22 height 22
click at [33, 266] on div at bounding box center [33, 264] width 11 height 11
click at [34, 203] on div at bounding box center [33, 205] width 11 height 11
click at [40, 330] on div at bounding box center [33, 324] width 22 height 22
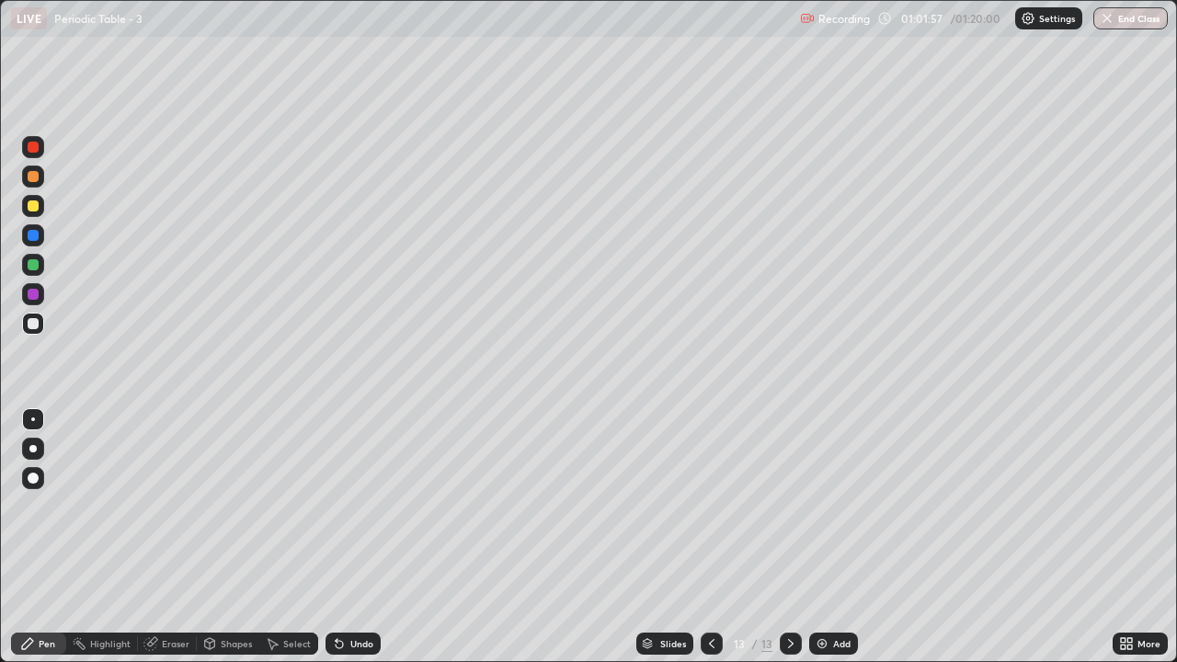
click at [830, 544] on div "Add" at bounding box center [833, 644] width 49 height 22
click at [40, 203] on div at bounding box center [33, 206] width 22 height 22
click at [356, 544] on div "Undo" at bounding box center [361, 643] width 23 height 9
click at [365, 544] on div "Undo" at bounding box center [353, 644] width 55 height 22
click at [363, 544] on div "Undo" at bounding box center [353, 644] width 55 height 22
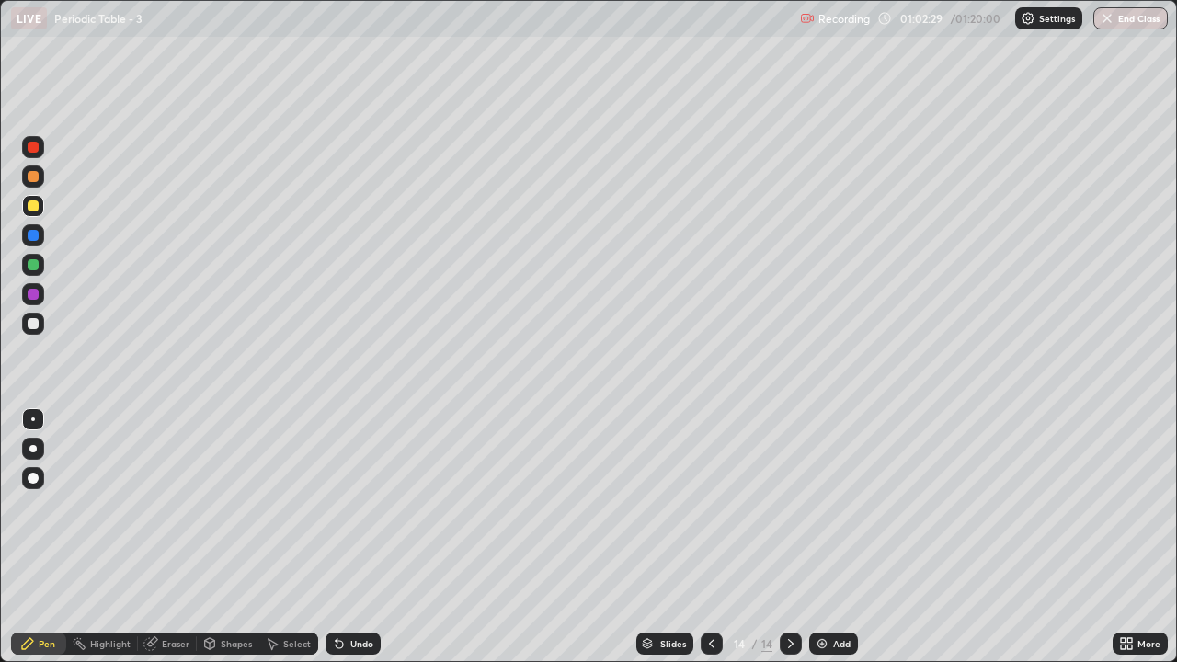
click at [41, 326] on div at bounding box center [33, 324] width 22 height 22
click at [38, 205] on div at bounding box center [33, 205] width 11 height 11
click at [37, 266] on div at bounding box center [33, 264] width 11 height 11
click at [843, 544] on div "Add" at bounding box center [833, 644] width 49 height 22
click at [40, 203] on div at bounding box center [33, 206] width 22 height 22
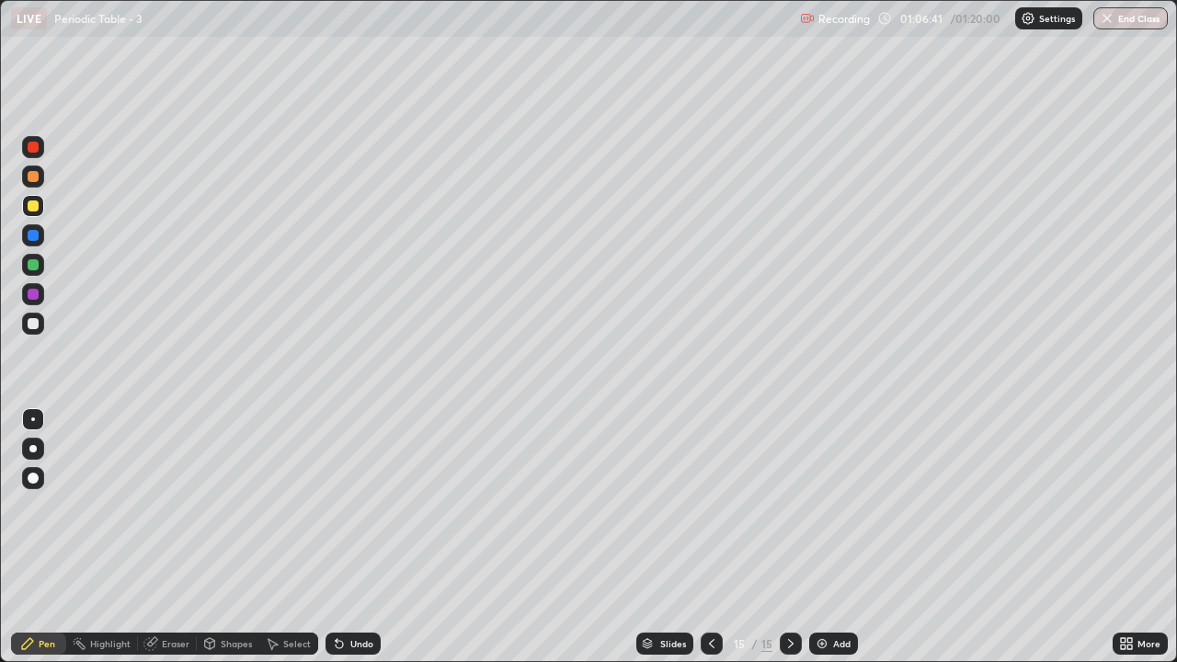
click at [40, 329] on div at bounding box center [33, 324] width 22 height 22
click at [40, 213] on div at bounding box center [33, 206] width 22 height 22
click at [41, 326] on div at bounding box center [33, 324] width 22 height 22
click at [1124, 27] on button "End Class" at bounding box center [1130, 18] width 74 height 22
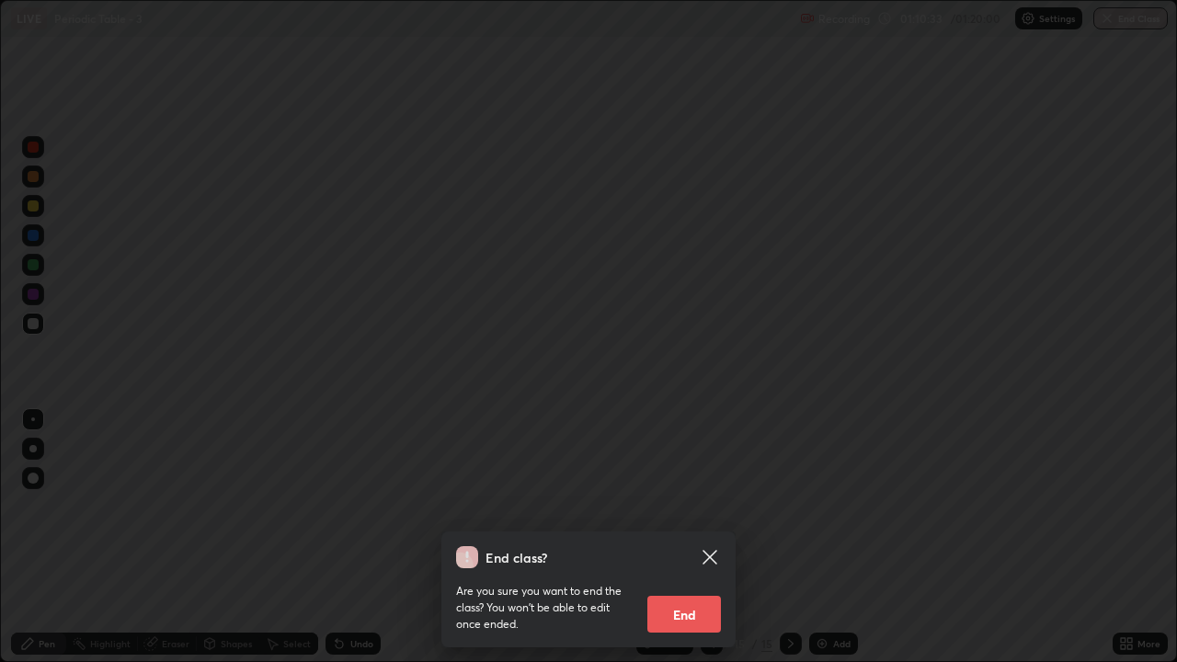
click at [713, 544] on icon at bounding box center [710, 557] width 22 height 22
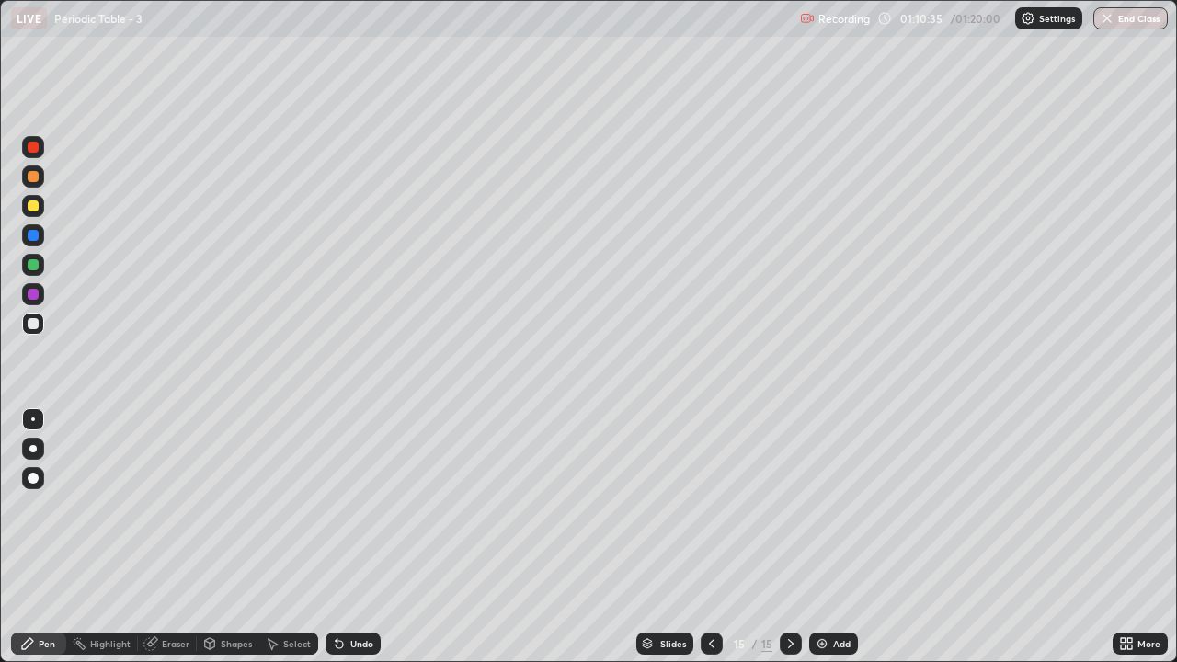
click at [1155, 16] on button "End Class" at bounding box center [1130, 18] width 74 height 22
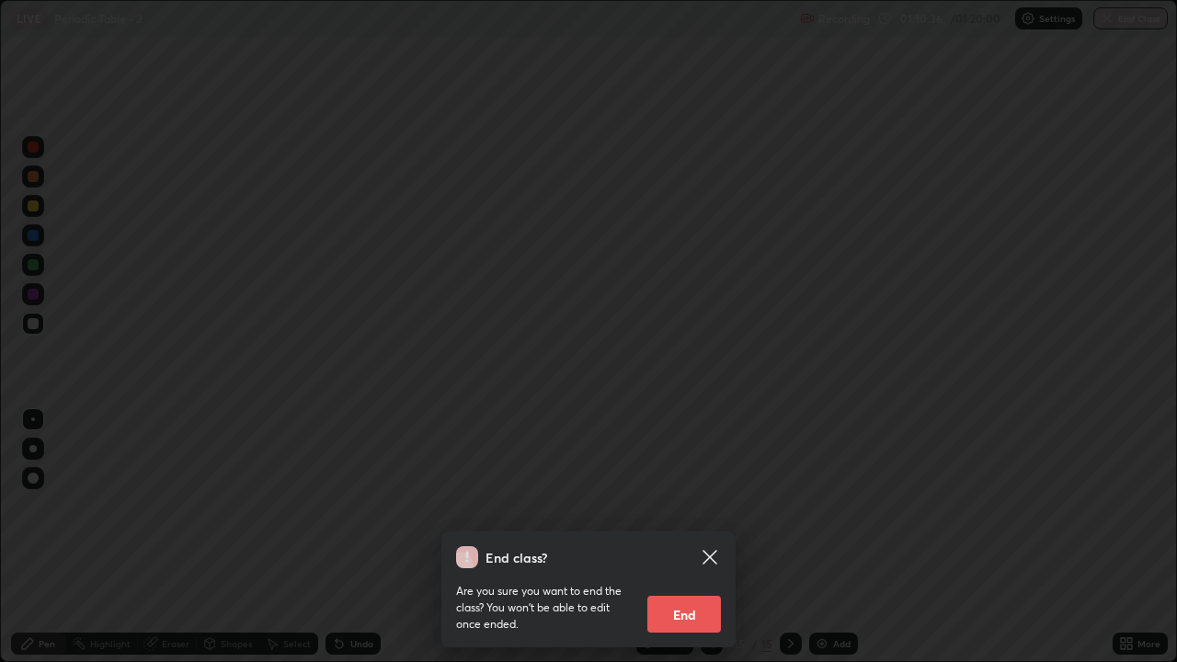
click at [694, 544] on button "End" at bounding box center [684, 614] width 74 height 37
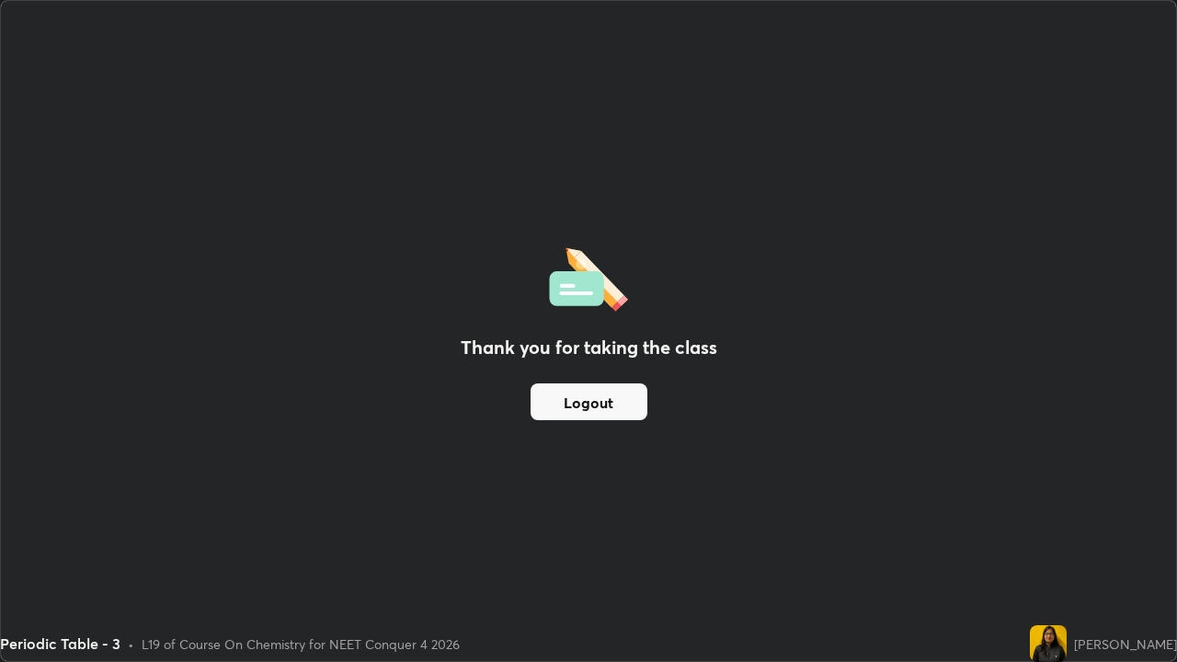
click at [582, 396] on button "Logout" at bounding box center [589, 401] width 117 height 37
click at [576, 391] on button "Logout" at bounding box center [589, 401] width 117 height 37
